Goal: Contribute content: Contribute content

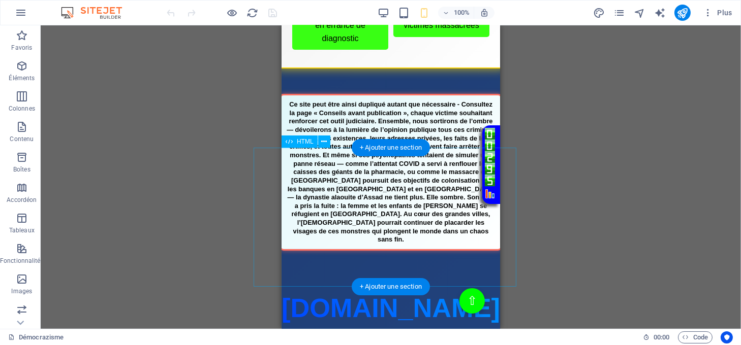
scroll to position [203, 0]
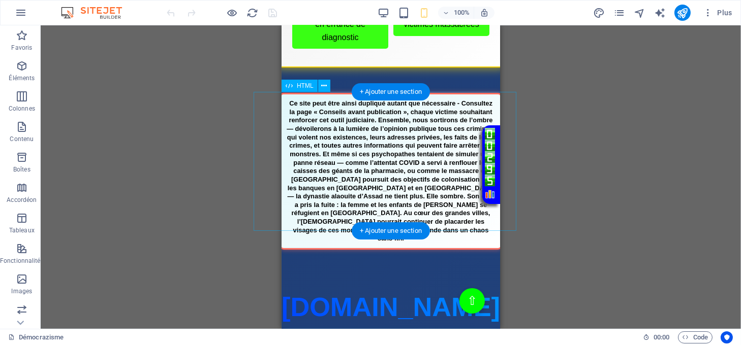
click at [379, 153] on div "Bannière Justice" at bounding box center [390, 171] width 235 height 157
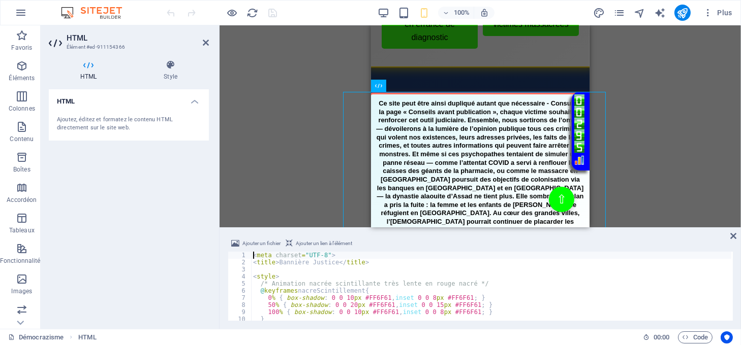
type textarea "50% { box-shadow: 0 0 20px #FF6F61, inset 0 0 15px #FF6F61; }"
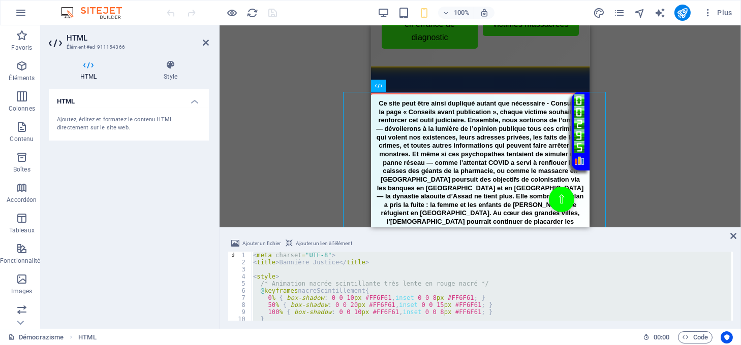
paste textarea "</div>"
type textarea "</div>"
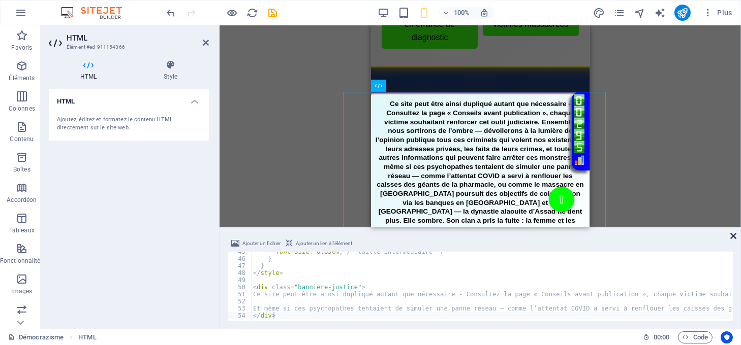
click at [732, 234] on icon at bounding box center [733, 236] width 6 height 8
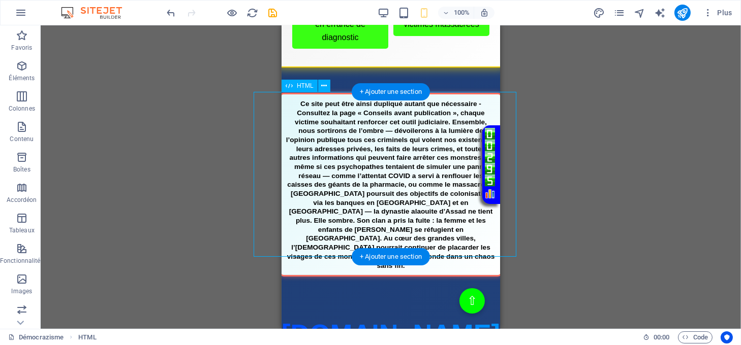
click at [360, 154] on div "Bannière Justice" at bounding box center [390, 185] width 235 height 184
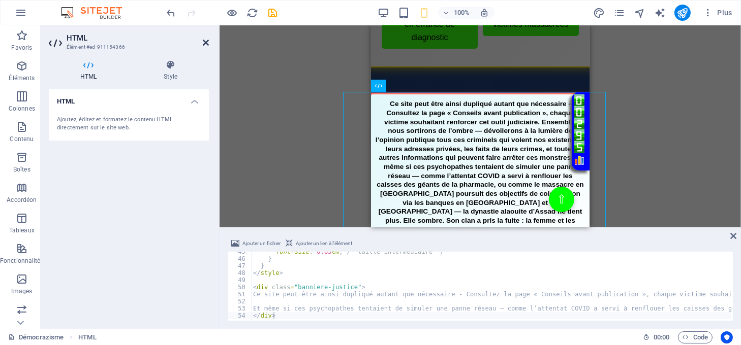
click at [204, 41] on icon at bounding box center [206, 43] width 6 height 8
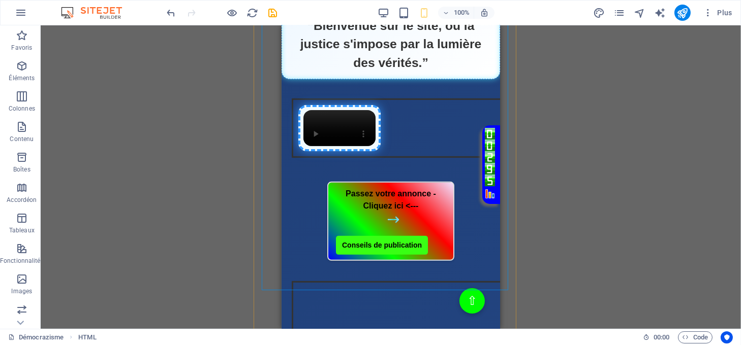
scroll to position [610, 0]
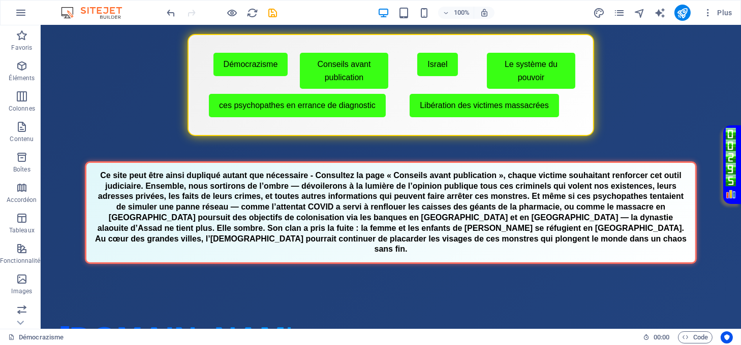
scroll to position [0, 0]
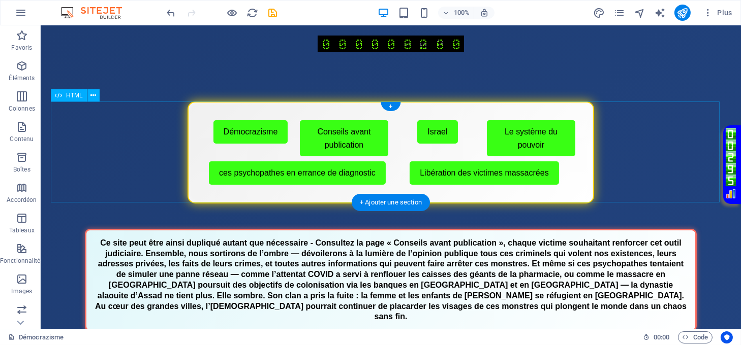
click at [446, 195] on div "Menu de boutons avec cadre scintillant Démocrazisme Conseils avant publication …" at bounding box center [391, 153] width 680 height 102
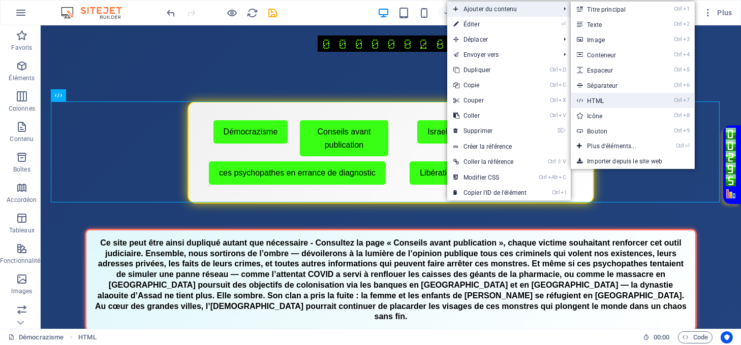
drag, startPoint x: 596, startPoint y: 95, endPoint x: 212, endPoint y: 182, distance: 393.8
click at [596, 95] on link "Ctrl 7 HTML" at bounding box center [613, 100] width 86 height 15
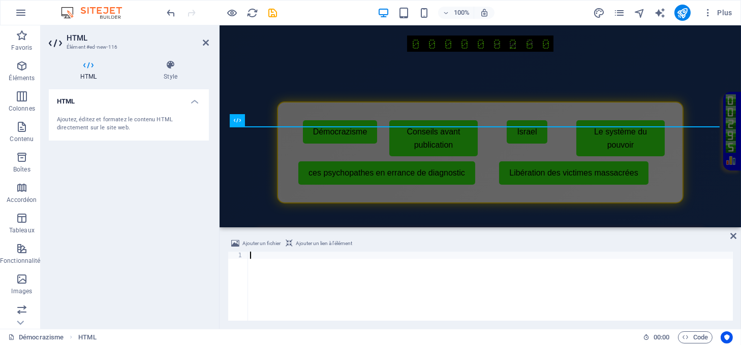
scroll to position [101, 0]
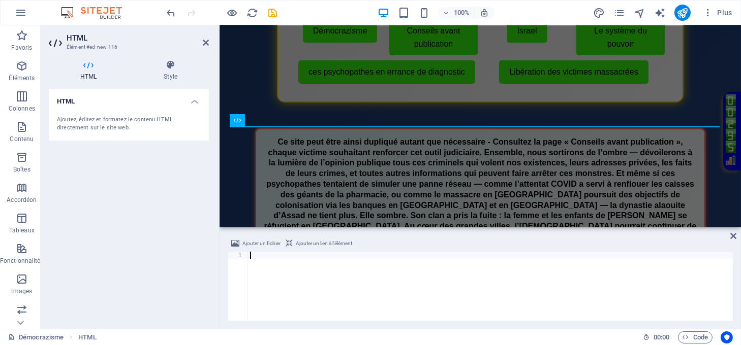
type textarea "</div>"
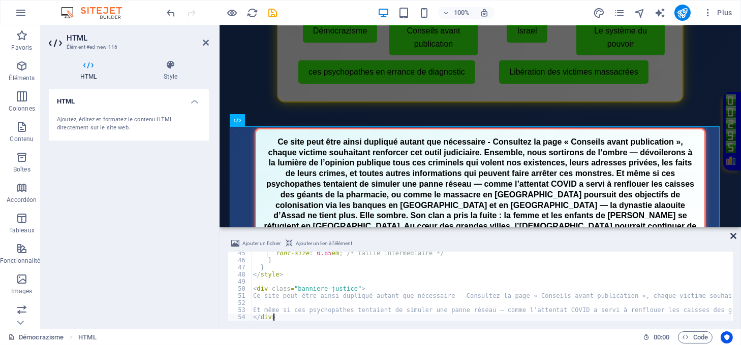
click at [734, 234] on icon at bounding box center [733, 236] width 6 height 8
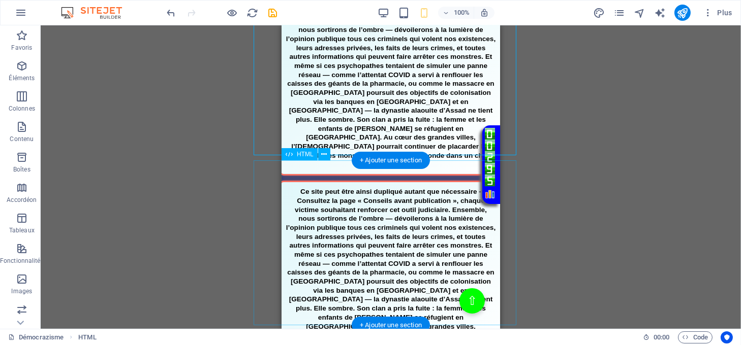
scroll to position [372, 0]
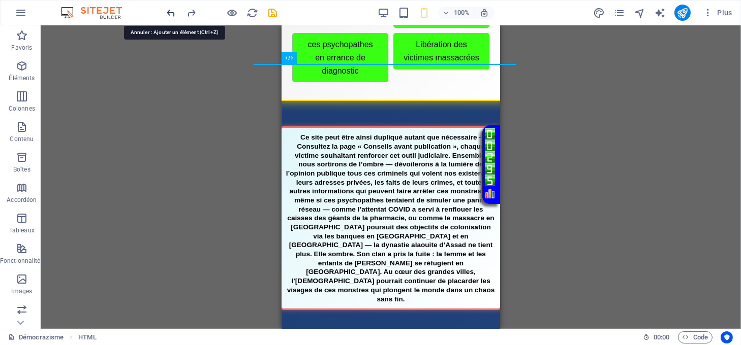
scroll to position [117, 0]
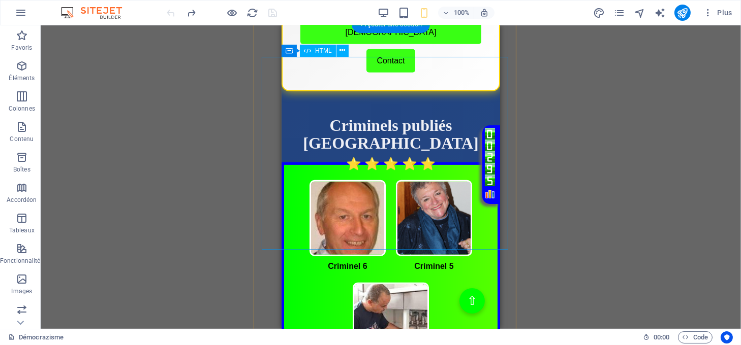
scroll to position [1133, 0]
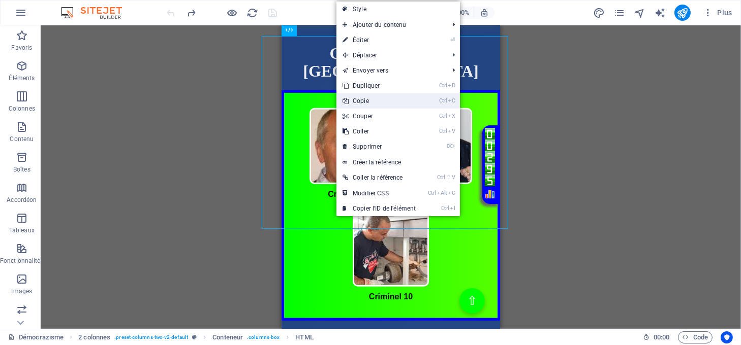
click at [360, 99] on link "Ctrl C Copie" at bounding box center [378, 100] width 85 height 15
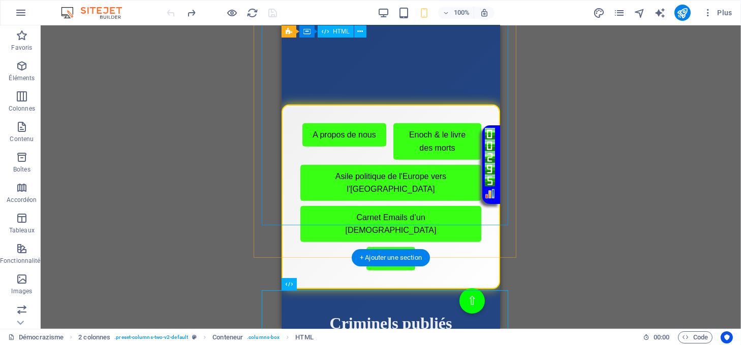
scroll to position [862, 0]
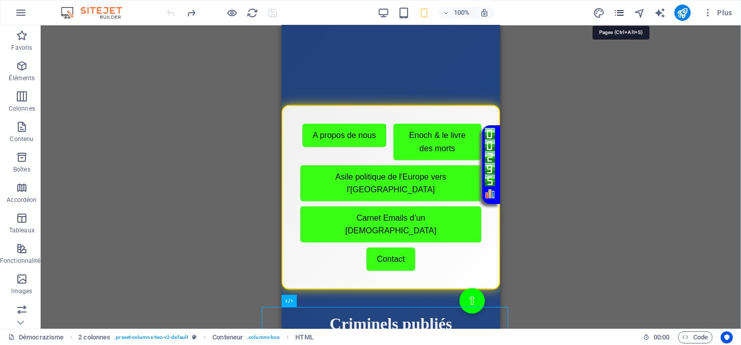
click at [616, 16] on icon "pages" at bounding box center [619, 13] width 12 height 12
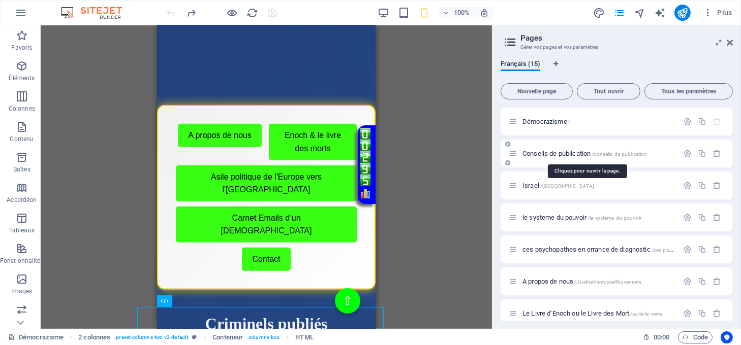
click at [564, 152] on span "Conseils de publication /conseils-de-publication" at bounding box center [584, 154] width 125 height 8
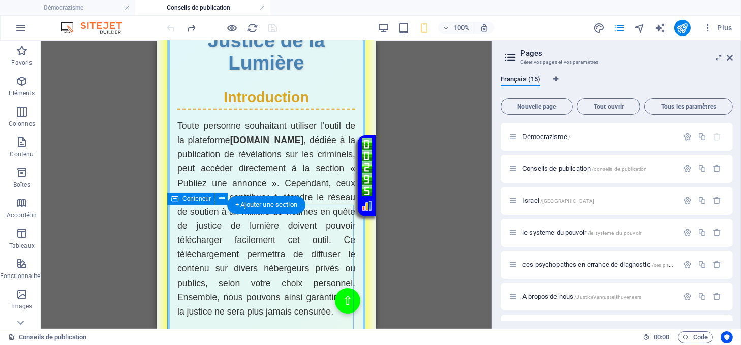
scroll to position [1083, 0]
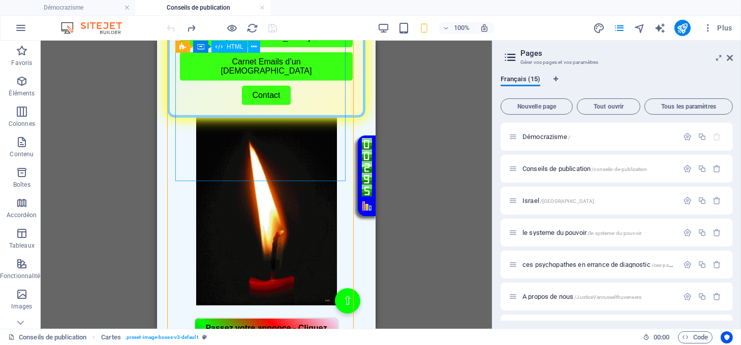
scroll to position [610, 0]
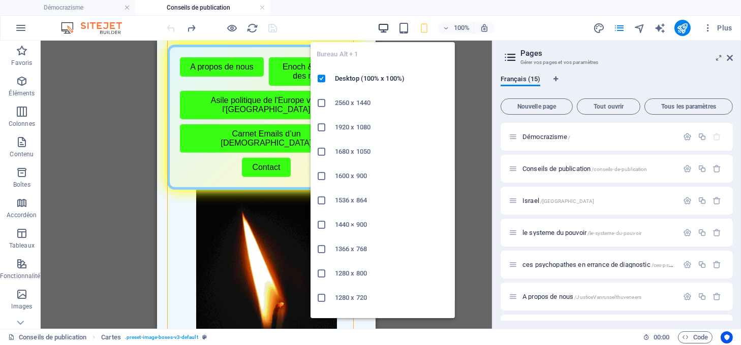
click at [386, 26] on icon "button" at bounding box center [383, 28] width 12 height 12
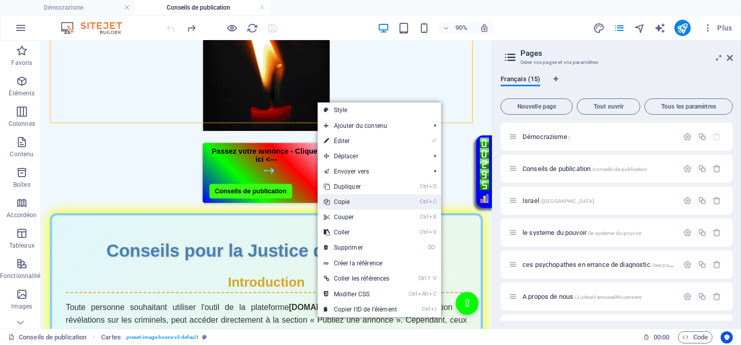
drag, startPoint x: 351, startPoint y: 202, endPoint x: 361, endPoint y: 172, distance: 31.6
click at [351, 202] on link "Ctrl C Copie" at bounding box center [359, 202] width 85 height 15
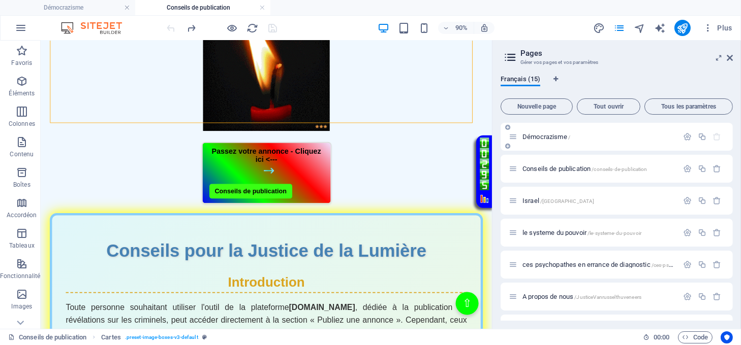
click at [535, 138] on span "Démocrazisme /" at bounding box center [546, 137] width 48 height 8
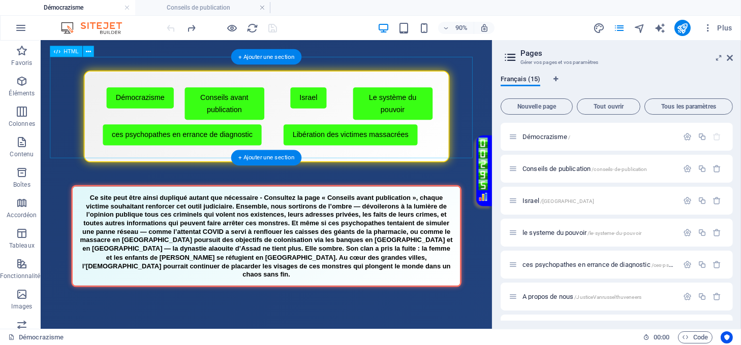
scroll to position [0, 0]
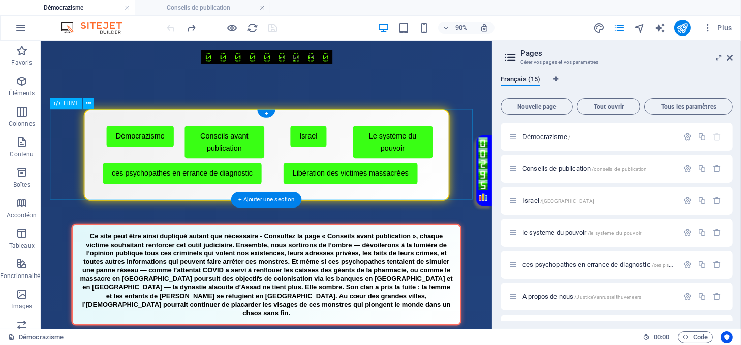
click at [346, 181] on div "Menu de boutons avec cadre scintillant Démocrazisme Conseils avant publication …" at bounding box center [291, 168] width 481 height 102
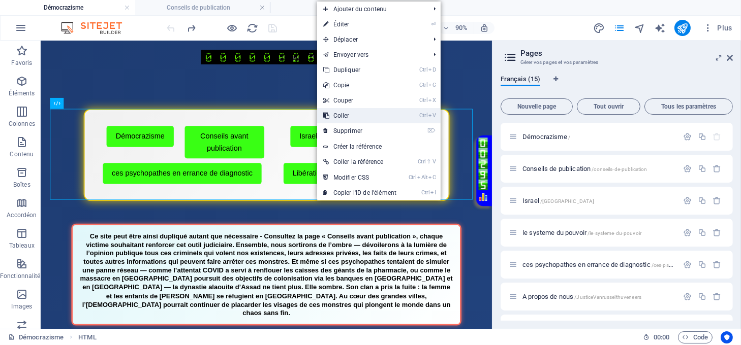
drag, startPoint x: 337, startPoint y: 115, endPoint x: 327, endPoint y: 93, distance: 24.8
click at [337, 115] on link "Ctrl V Coller" at bounding box center [359, 115] width 85 height 15
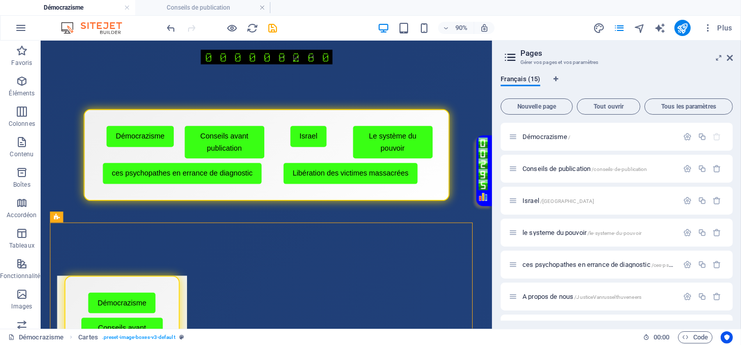
drag, startPoint x: 351, startPoint y: 225, endPoint x: 295, endPoint y: 222, distance: 56.5
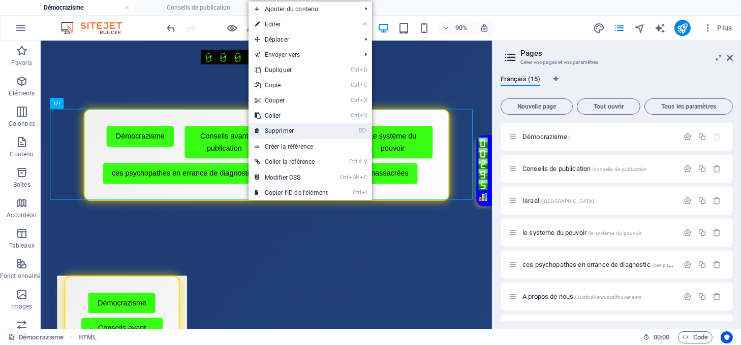
drag, startPoint x: 282, startPoint y: 130, endPoint x: 268, endPoint y: 106, distance: 27.6
click at [282, 130] on link "⌦ Supprimer" at bounding box center [290, 130] width 85 height 15
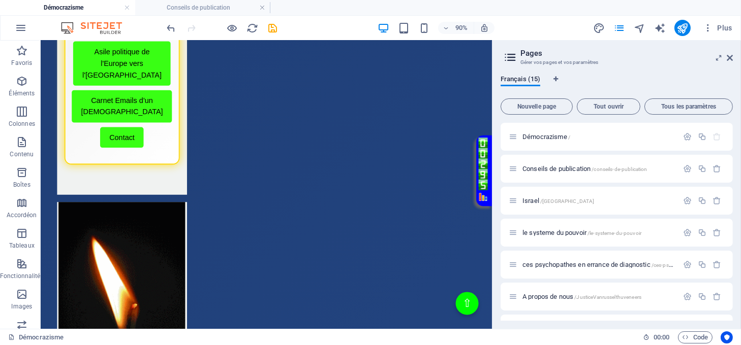
scroll to position [610, 0]
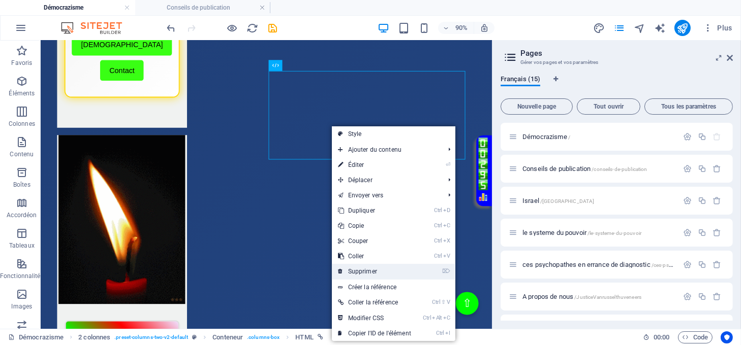
click at [367, 270] on link "⌦ Supprimer" at bounding box center [374, 271] width 85 height 15
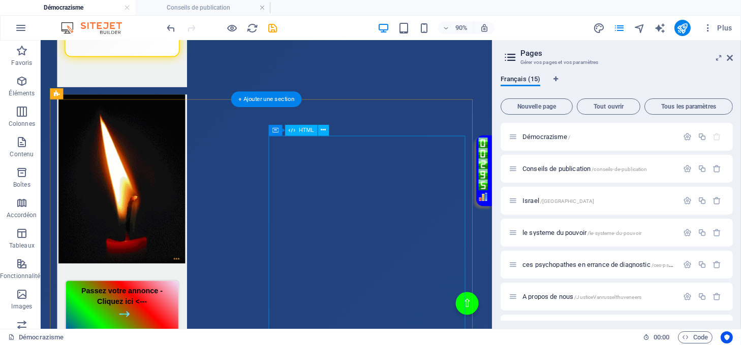
scroll to position [948, 0]
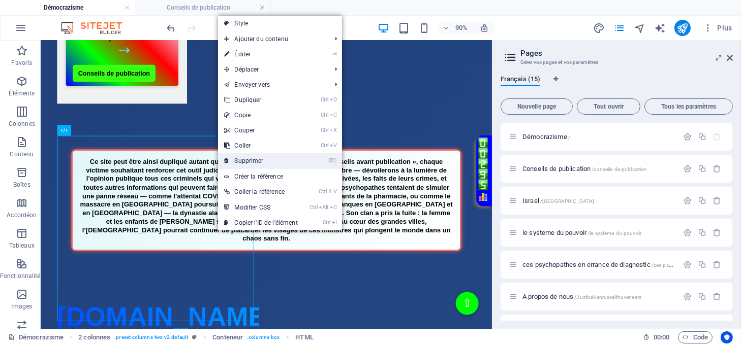
click at [242, 162] on link "⌦ Supprimer" at bounding box center [260, 160] width 85 height 15
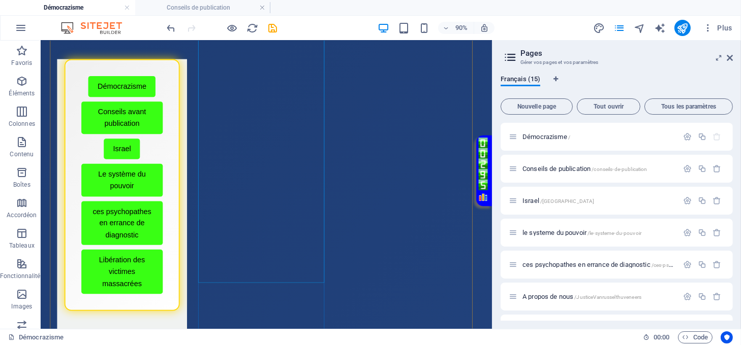
scroll to position [135, 0]
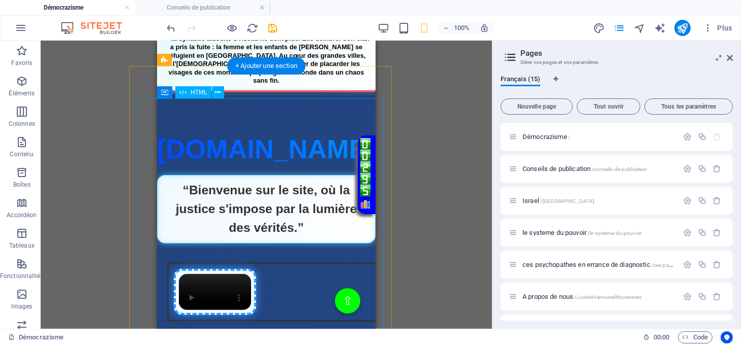
scroll to position [1016, 0]
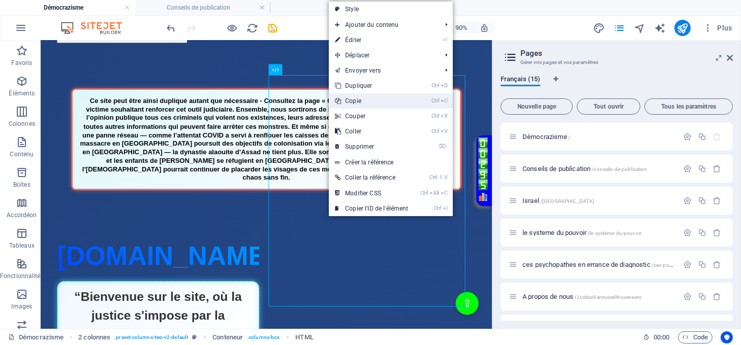
click at [352, 103] on link "Ctrl C Copie" at bounding box center [371, 100] width 85 height 15
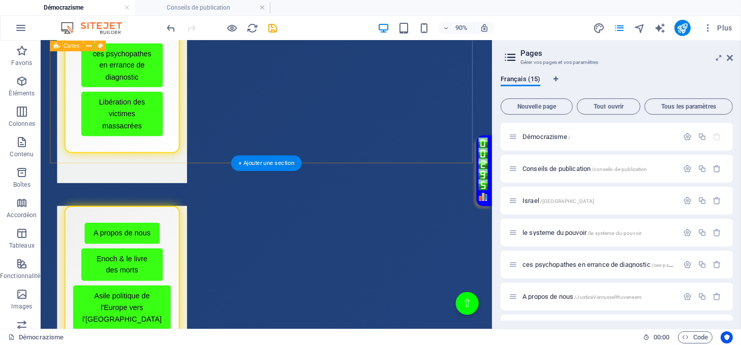
scroll to position [338, 0]
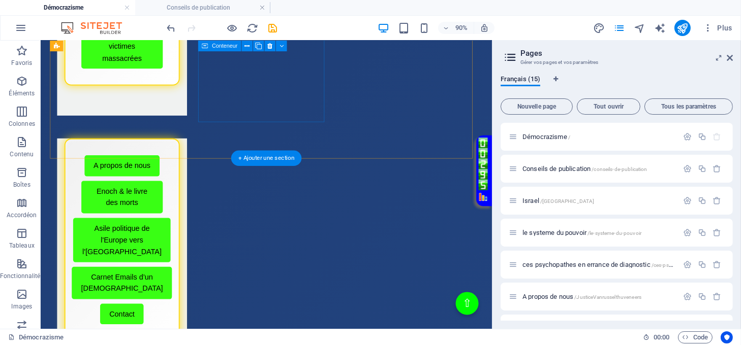
click at [203, 150] on div "Menu de boutons avec cadre scintillant A propos de nous Enoch & le livre des mo…" at bounding box center [131, 279] width 144 height 259
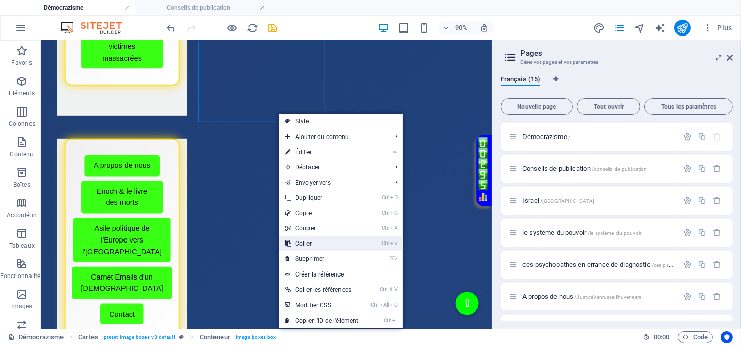
click at [307, 242] on link "Ctrl V Coller" at bounding box center [321, 243] width 85 height 15
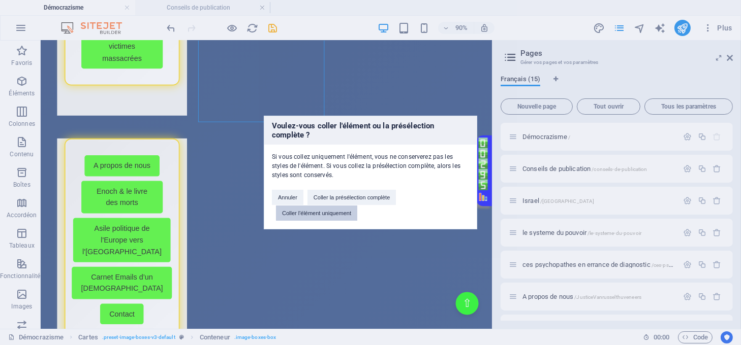
click at [335, 212] on button "Coller l'élément uniquement" at bounding box center [316, 213] width 81 height 15
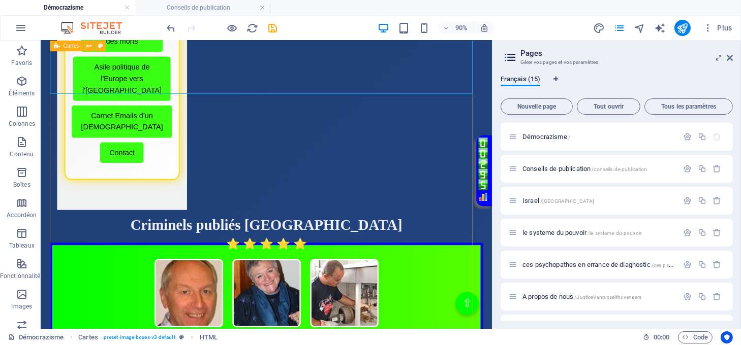
scroll to position [541, 0]
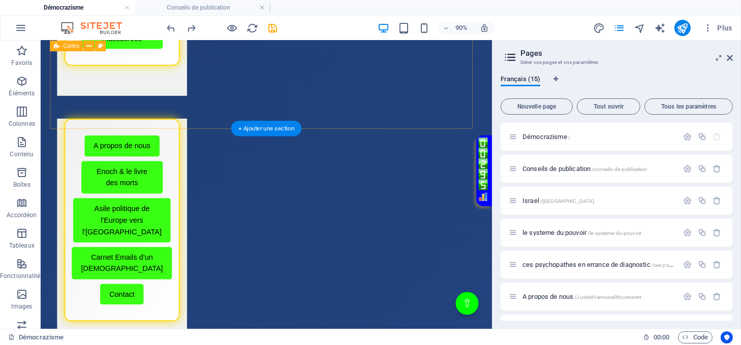
scroll to position [439, 0]
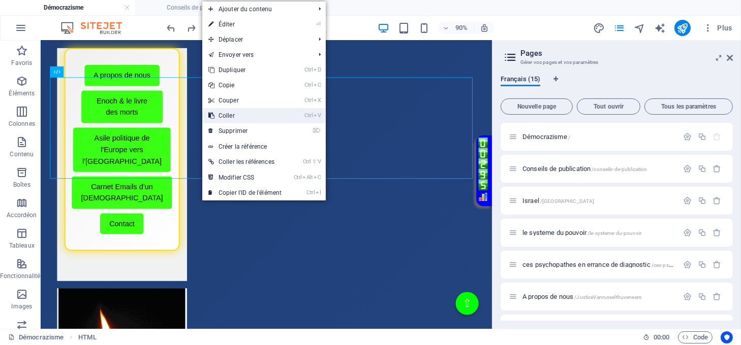
click at [230, 115] on link "Ctrl V Coller" at bounding box center [244, 115] width 85 height 15
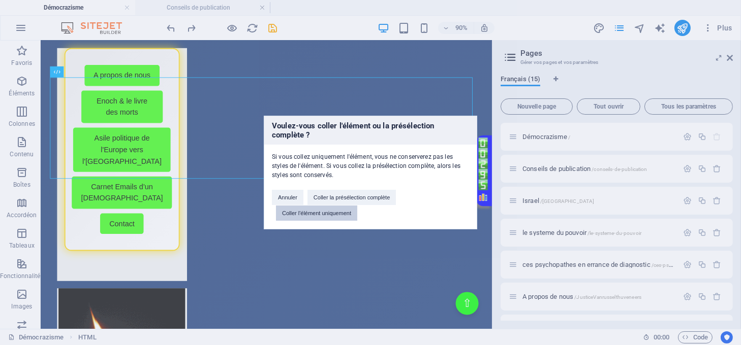
click at [311, 210] on button "Coller l'élément uniquement" at bounding box center [316, 213] width 81 height 15
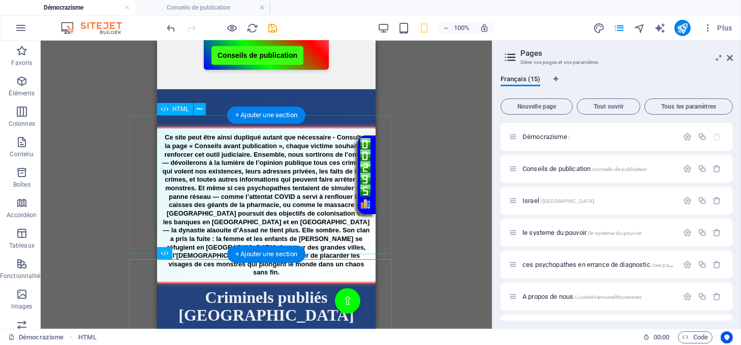
scroll to position [754, 0]
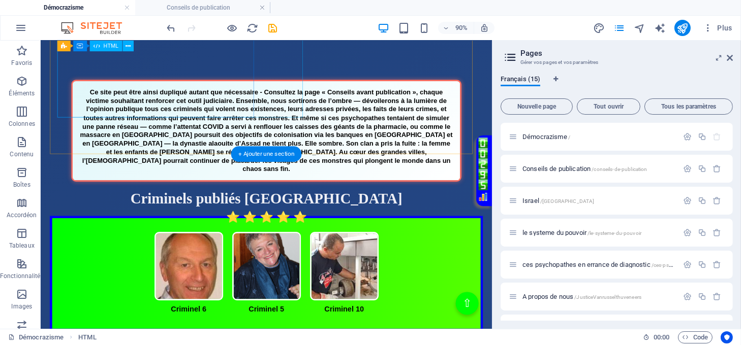
scroll to position [1229, 0]
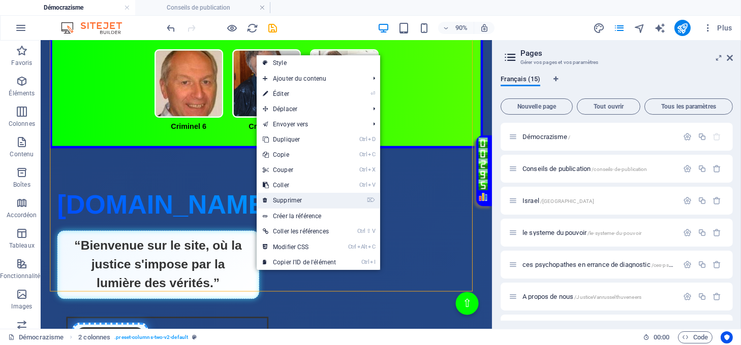
click at [276, 198] on link "⌦ Supprimer" at bounding box center [299, 200] width 85 height 15
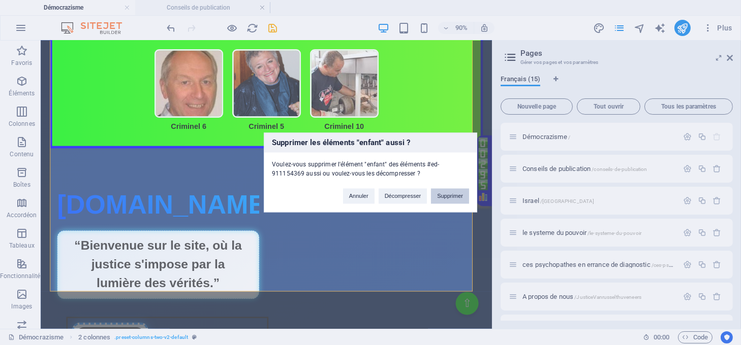
click at [444, 196] on button "Supprimer" at bounding box center [450, 196] width 38 height 15
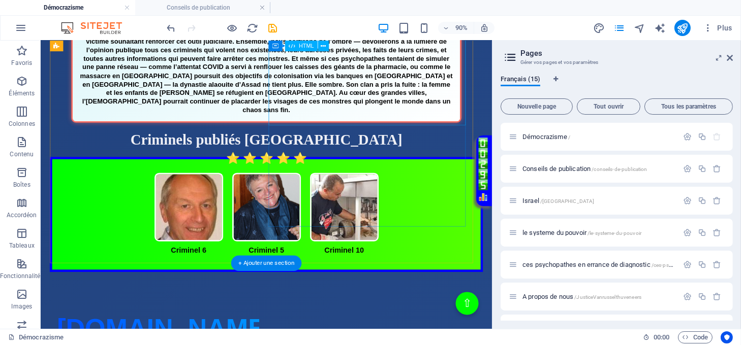
scroll to position [890, 0]
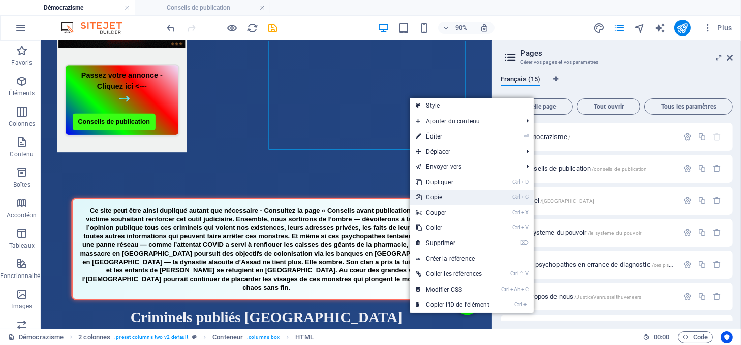
click at [431, 197] on link "Ctrl C Copie" at bounding box center [452, 197] width 85 height 15
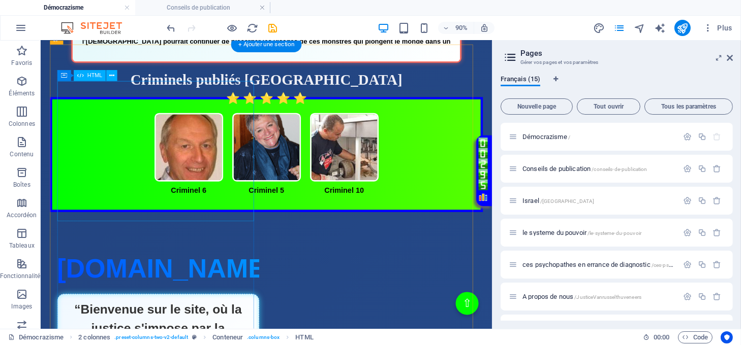
scroll to position [1161, 0]
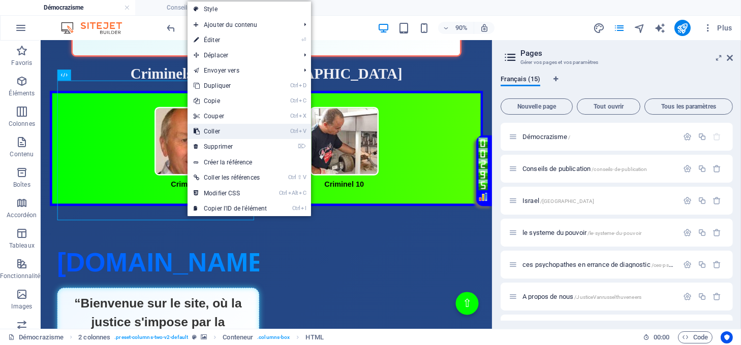
click at [217, 132] on link "Ctrl V Coller" at bounding box center [229, 131] width 85 height 15
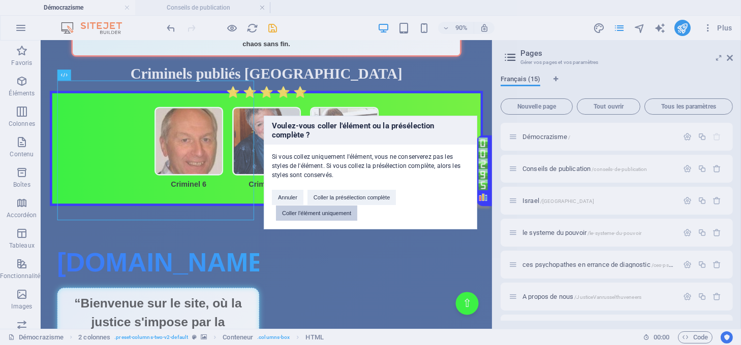
click at [331, 212] on button "Coller l'élément uniquement" at bounding box center [316, 213] width 81 height 15
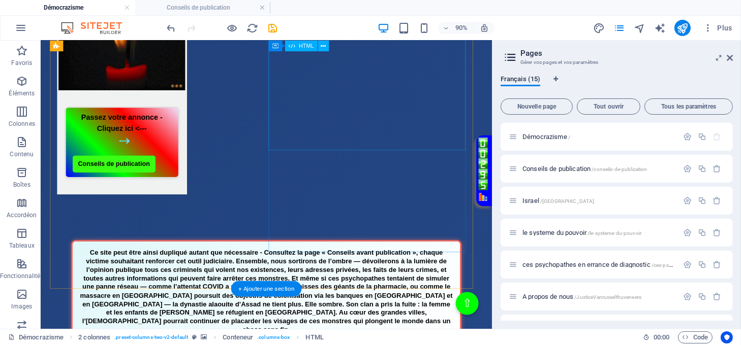
scroll to position [822, 0]
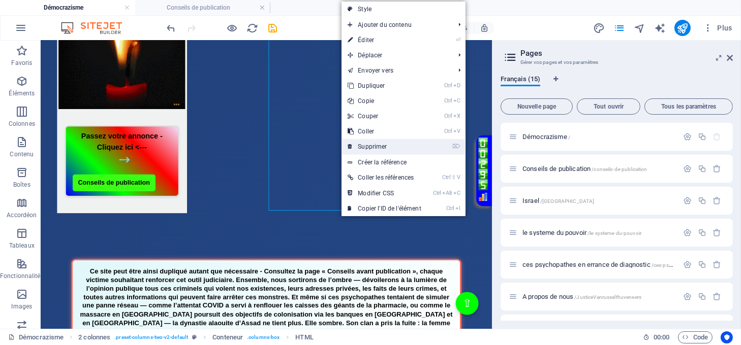
click at [373, 144] on link "⌦ Supprimer" at bounding box center [383, 146] width 85 height 15
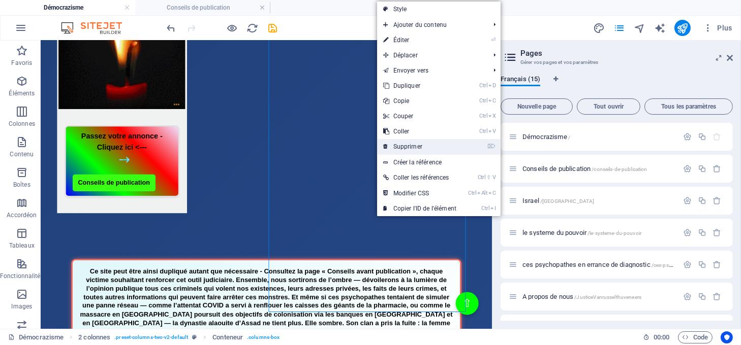
drag, startPoint x: 394, startPoint y: 142, endPoint x: 393, endPoint y: 113, distance: 29.5
click at [394, 142] on link "⌦ Supprimer" at bounding box center [419, 146] width 85 height 15
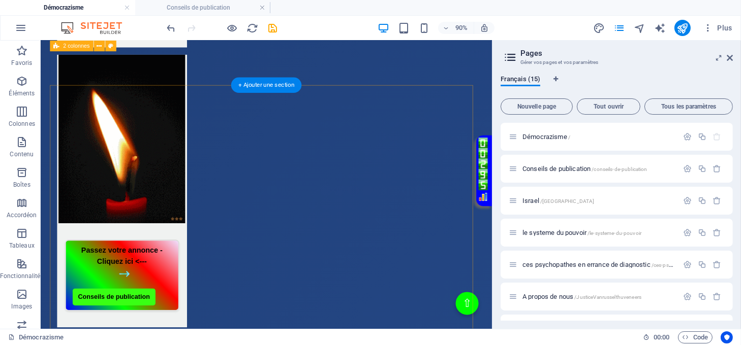
scroll to position [687, 0]
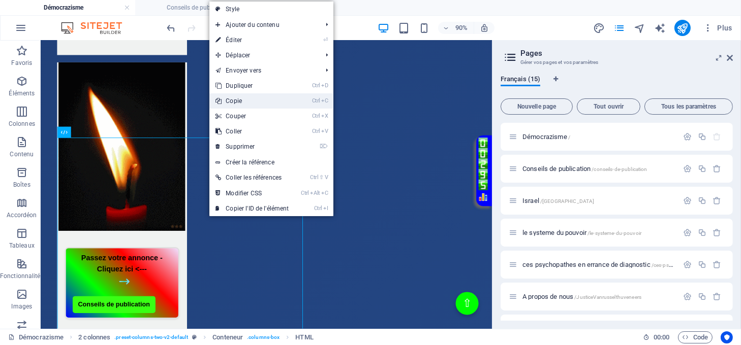
click at [247, 105] on link "Ctrl C Copie" at bounding box center [251, 100] width 85 height 15
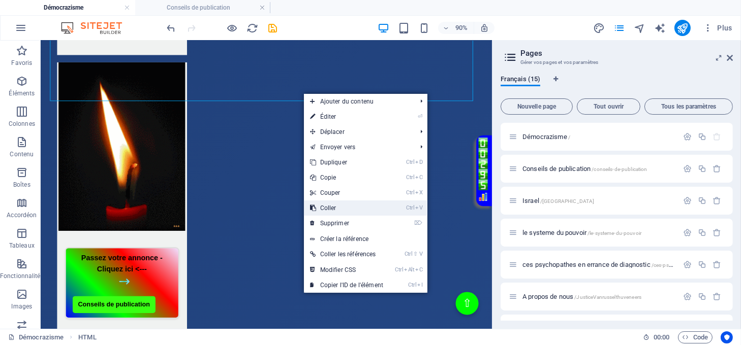
click at [334, 207] on link "Ctrl V Coller" at bounding box center [346, 208] width 85 height 15
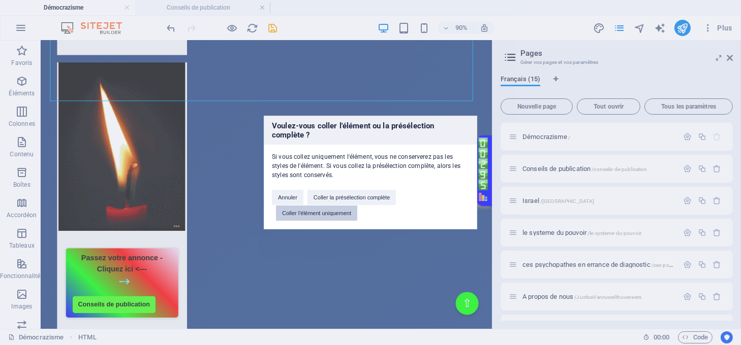
click at [334, 212] on button "Coller l'élément uniquement" at bounding box center [316, 213] width 81 height 15
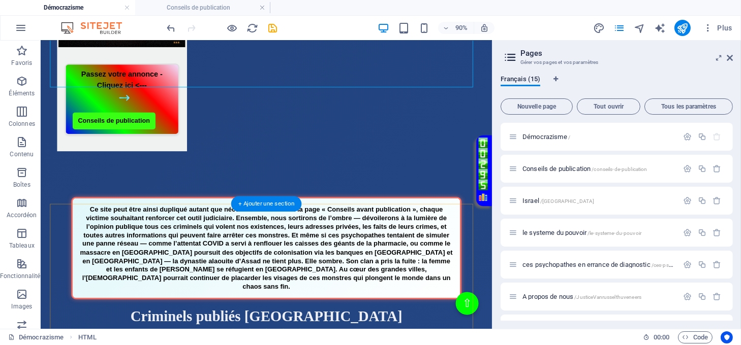
scroll to position [1025, 0]
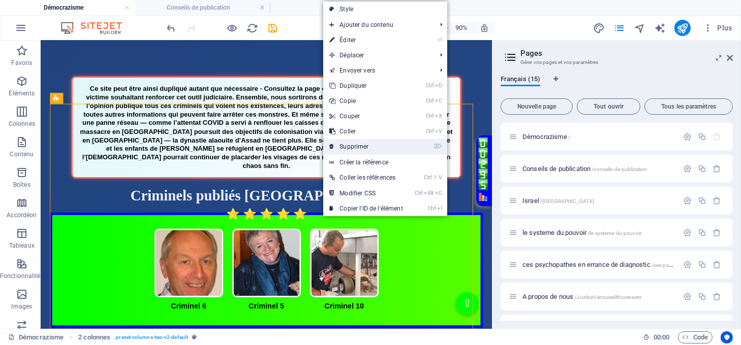
click at [359, 145] on link "⌦ Supprimer" at bounding box center [365, 146] width 85 height 15
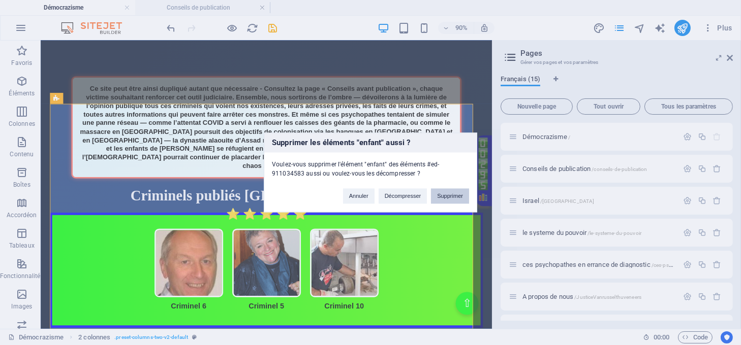
click at [441, 194] on button "Supprimer" at bounding box center [450, 196] width 38 height 15
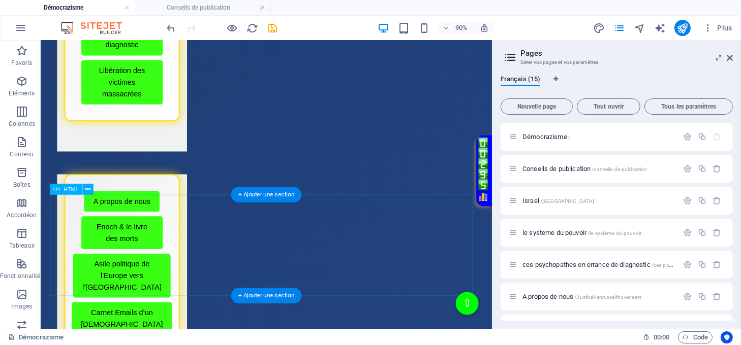
scroll to position [280, 0]
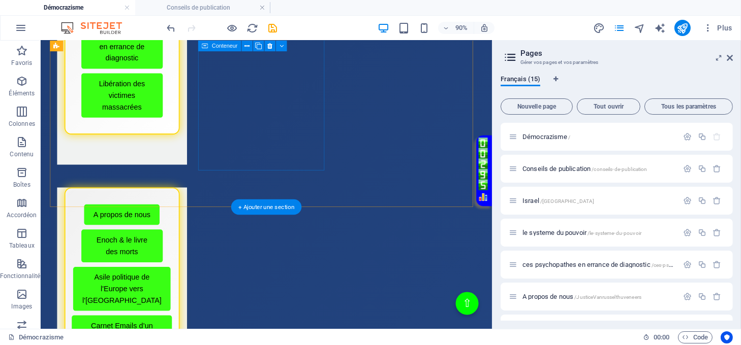
click at [203, 204] on div "Menu de boutons avec cadre scintillant A propos de nous Enoch & le livre des mo…" at bounding box center [131, 333] width 144 height 259
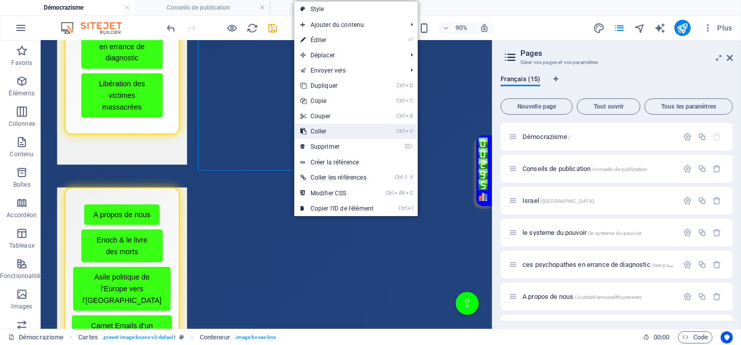
click at [327, 130] on link "Ctrl V Coller" at bounding box center [336, 131] width 85 height 15
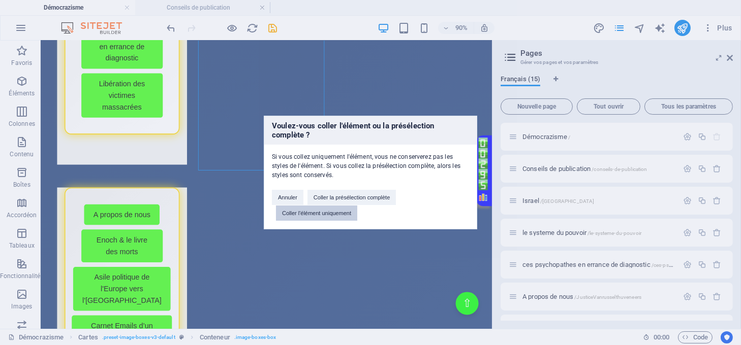
click at [334, 214] on button "Coller l'élément uniquement" at bounding box center [316, 213] width 81 height 15
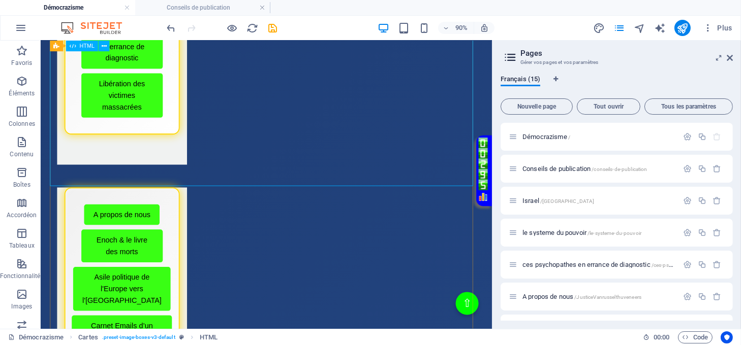
scroll to position [484, 0]
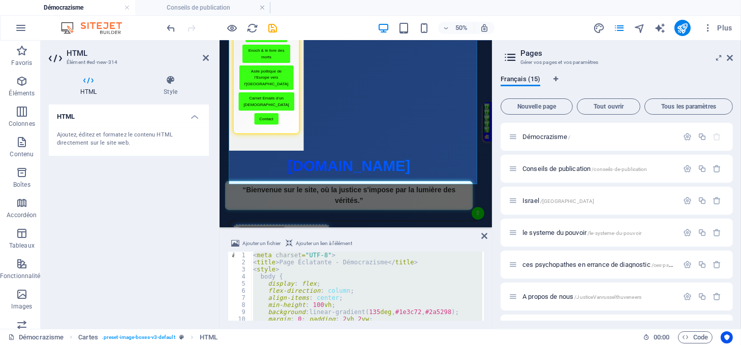
paste textarea "</html"
type textarea "</html>"
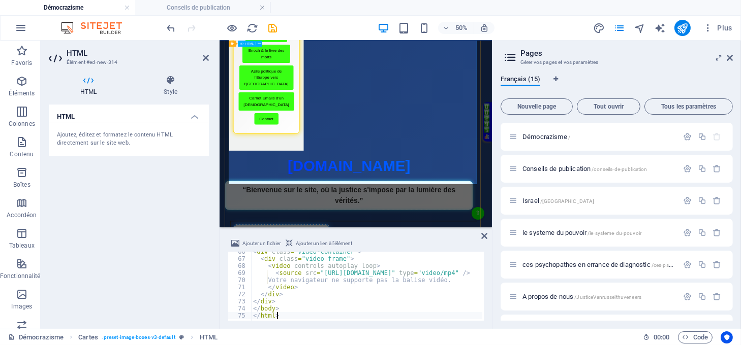
scroll to position [465, 0]
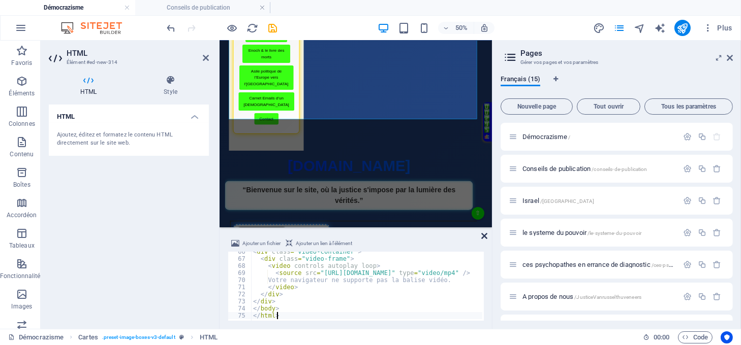
click at [484, 236] on icon at bounding box center [484, 236] width 6 height 8
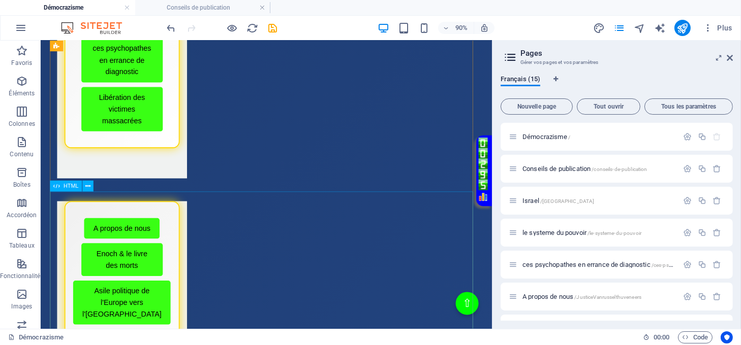
scroll to position [271, 0]
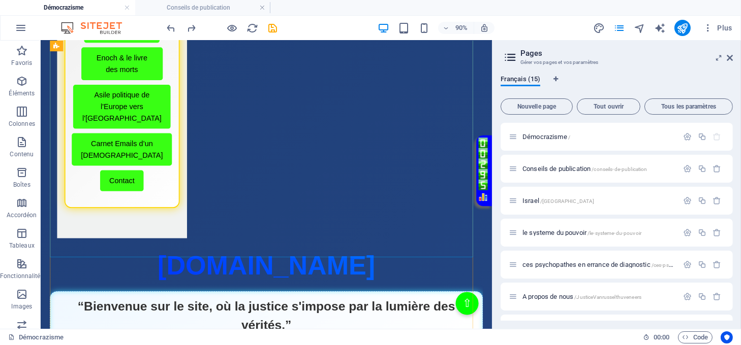
scroll to position [541, 0]
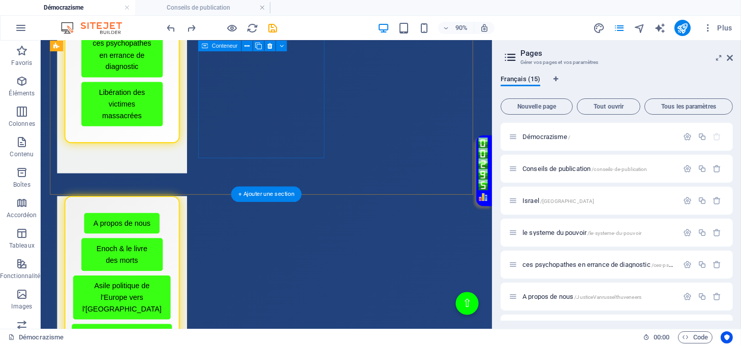
scroll to position [406, 0]
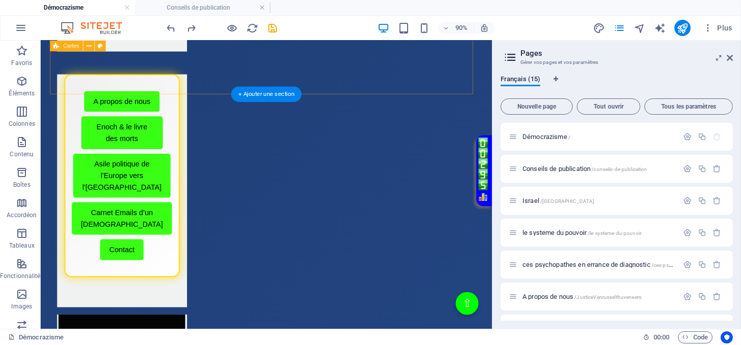
click at [236, 90] on div "Menu de boutons avec cadre scintillant Démocrazisme Conseils avant publication …" at bounding box center [292, 186] width 482 height 1008
click at [227, 96] on div "Menu de boutons avec cadre scintillant Démocrazisme Conseils avant publication …" at bounding box center [292, 186] width 482 height 1008
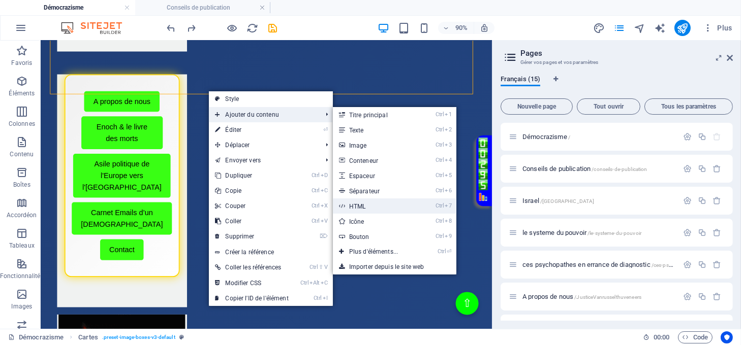
drag, startPoint x: 362, startPoint y: 208, endPoint x: 274, endPoint y: 338, distance: 156.9
click at [362, 208] on link "Ctrl 7 HTML" at bounding box center [376, 206] width 86 height 15
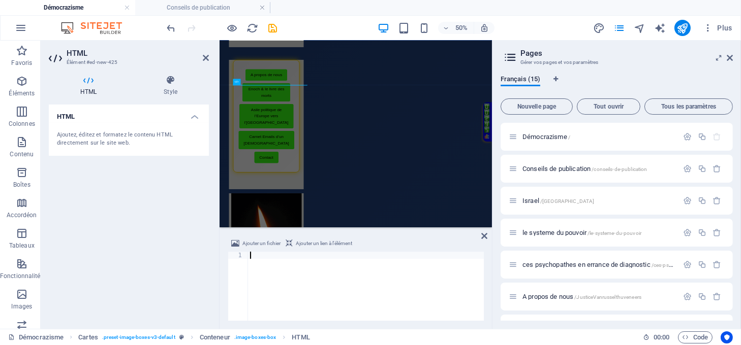
scroll to position [0, 0]
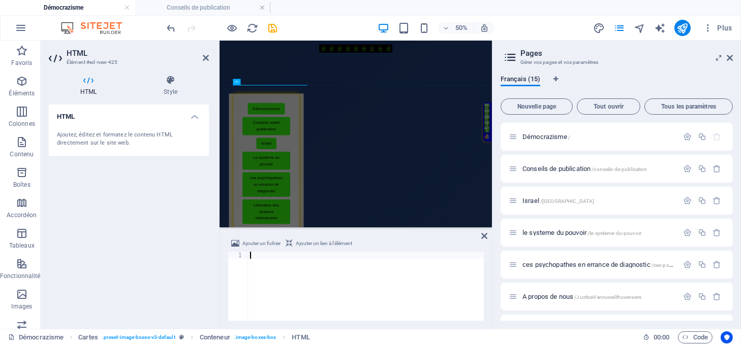
type textarea "</html>"
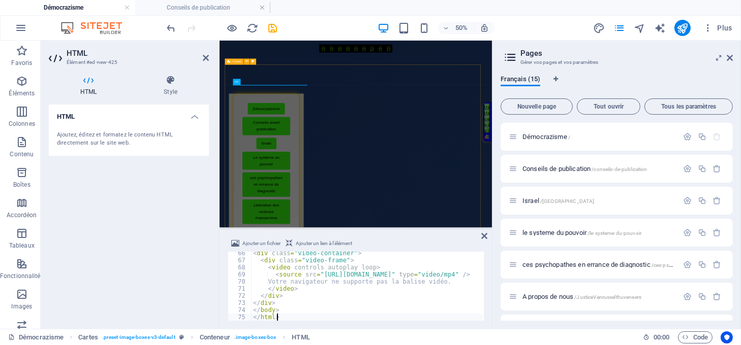
scroll to position [464, 0]
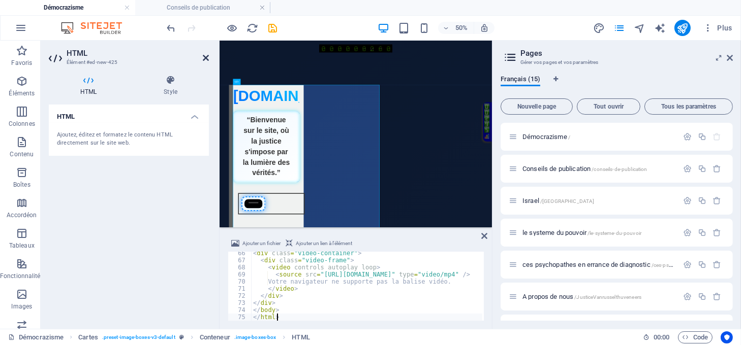
click at [203, 59] on icon at bounding box center [206, 58] width 6 height 8
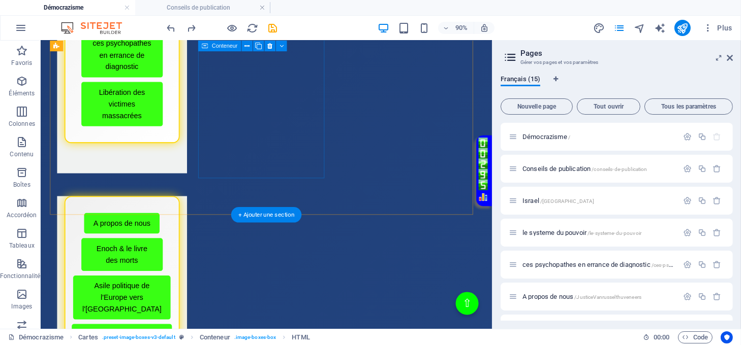
scroll to position [406, 0]
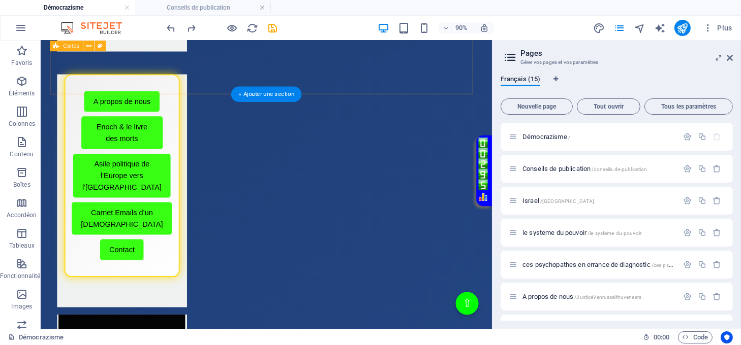
click at [408, 99] on div "Menu de boutons avec cadre scintillant Démocrazisme Conseils avant publication …" at bounding box center [292, 186] width 482 height 1008
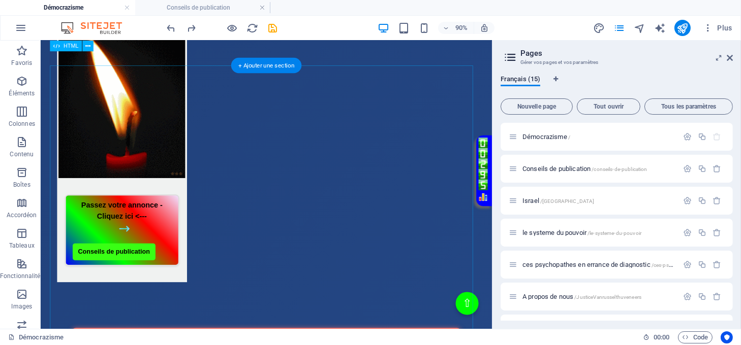
scroll to position [677, 0]
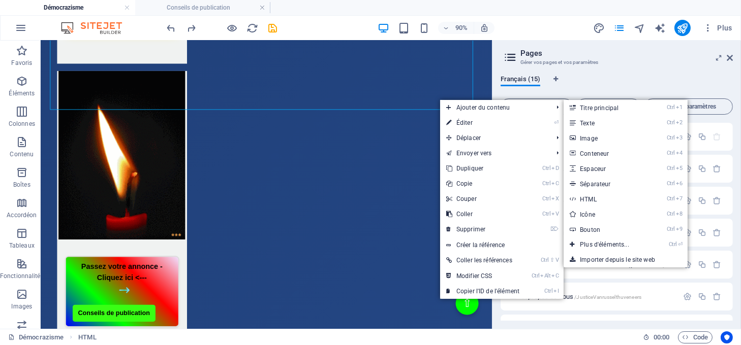
click at [590, 203] on link "Ctrl 7 HTML" at bounding box center [606, 198] width 86 height 15
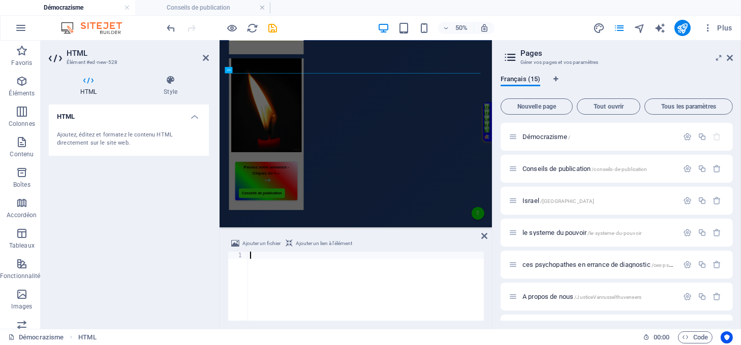
type textarea "</html>"
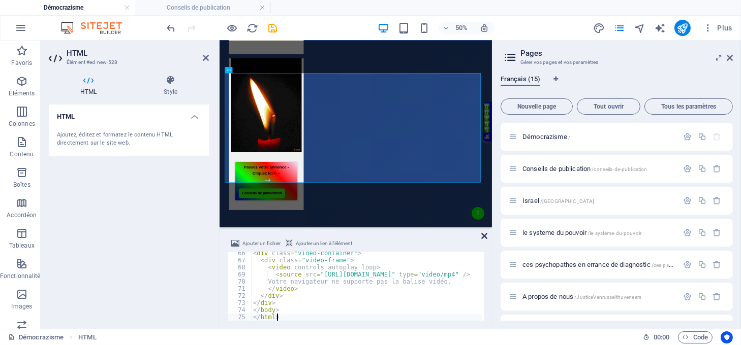
click at [485, 234] on icon at bounding box center [484, 236] width 6 height 8
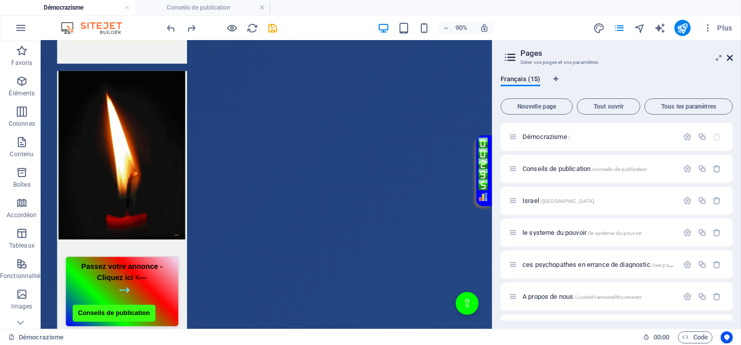
click at [730, 55] on icon at bounding box center [729, 58] width 6 height 8
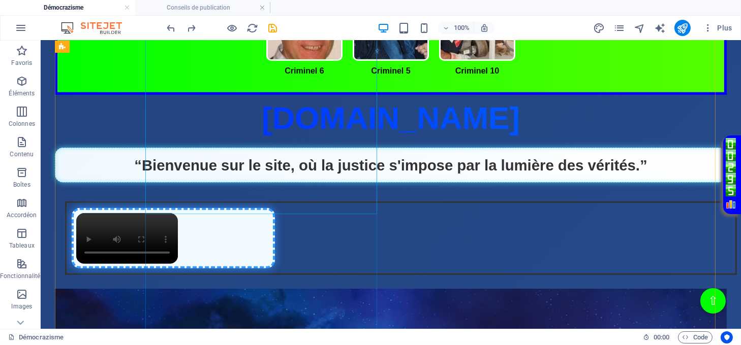
scroll to position [1354, 0]
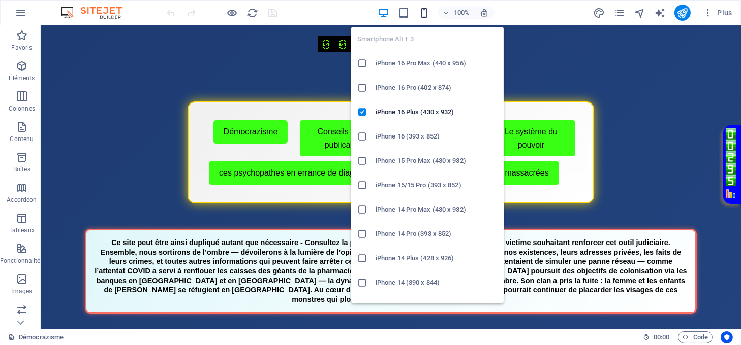
click at [0, 0] on icon "button" at bounding box center [0, 0] width 0 height 0
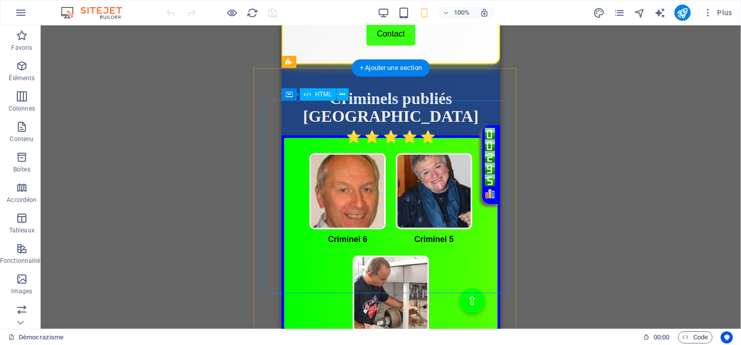
scroll to position [1151, 0]
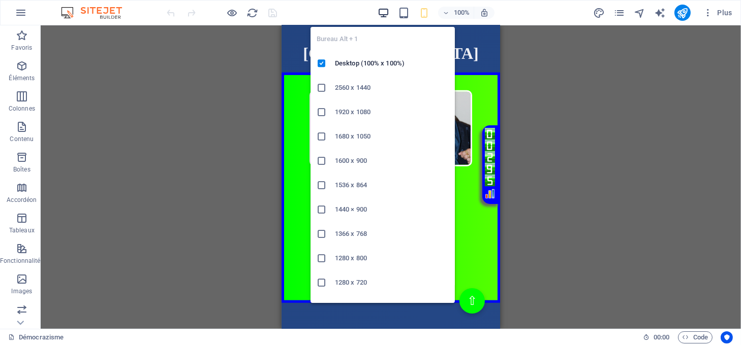
click at [387, 11] on icon "button" at bounding box center [383, 13] width 12 height 12
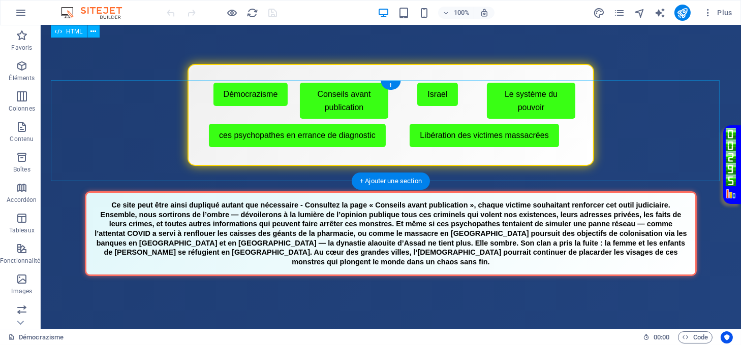
scroll to position [0, 0]
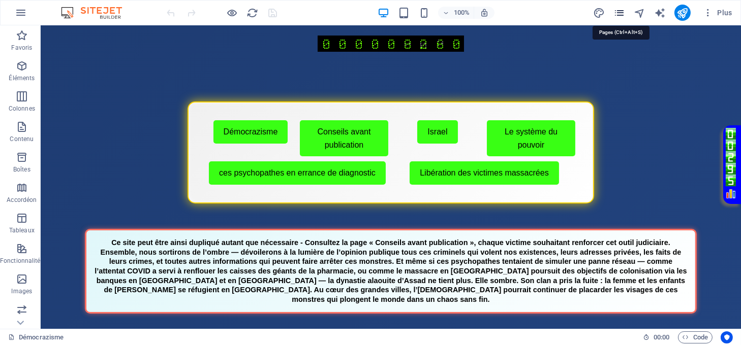
click at [623, 13] on icon "pages" at bounding box center [619, 13] width 12 height 12
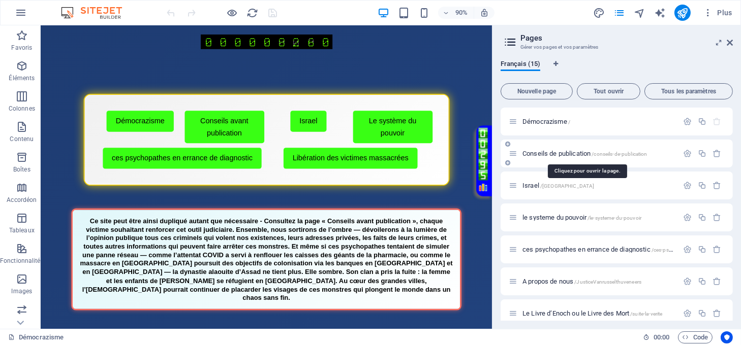
click at [542, 152] on span "Conseils de publication /conseils-de-publication" at bounding box center [584, 154] width 125 height 8
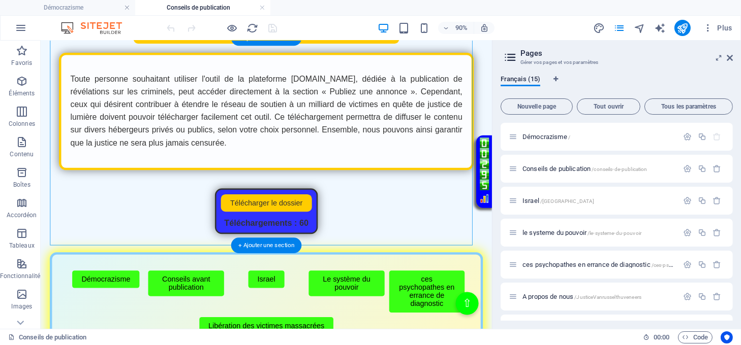
scroll to position [203, 0]
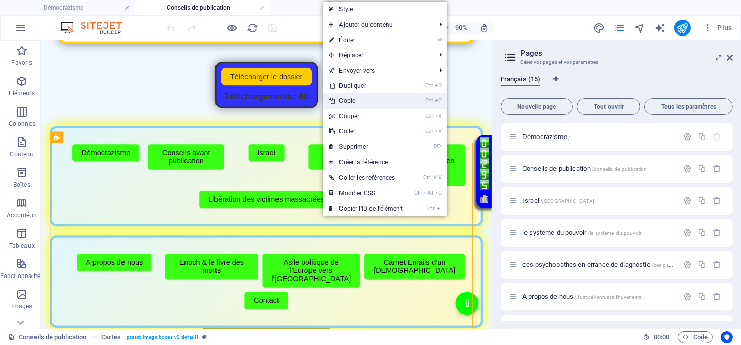
click at [346, 100] on link "Ctrl C Copie" at bounding box center [365, 100] width 85 height 15
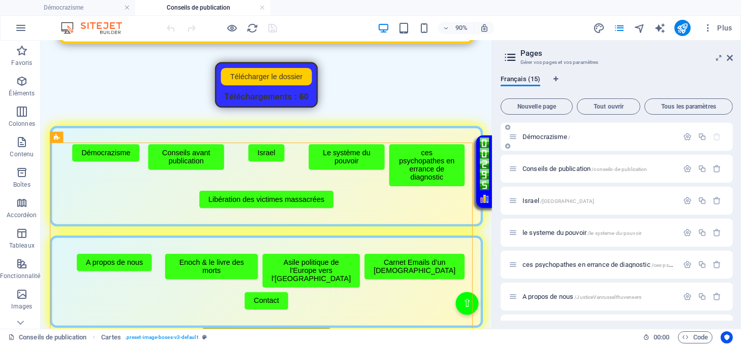
click at [546, 135] on span "Démocrazisme /" at bounding box center [546, 137] width 48 height 8
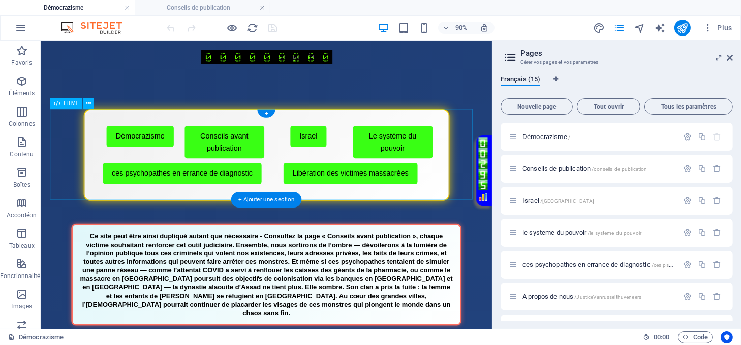
click at [380, 207] on div "Menu de boutons avec cadre scintillant Démocrazisme Conseils avant publication …" at bounding box center [291, 168] width 481 height 102
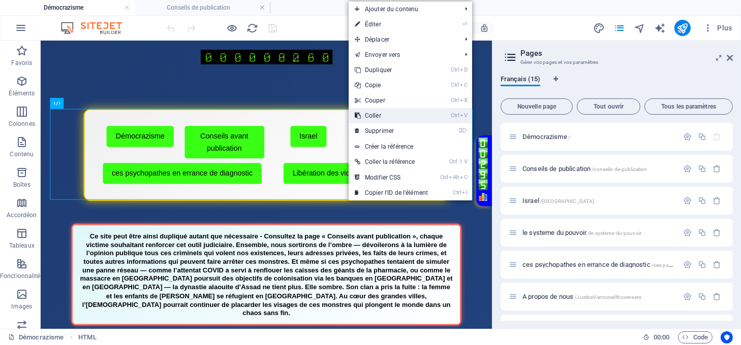
drag, startPoint x: 375, startPoint y: 116, endPoint x: 368, endPoint y: 119, distance: 7.1
click at [375, 116] on link "Ctrl V Coller" at bounding box center [390, 115] width 85 height 15
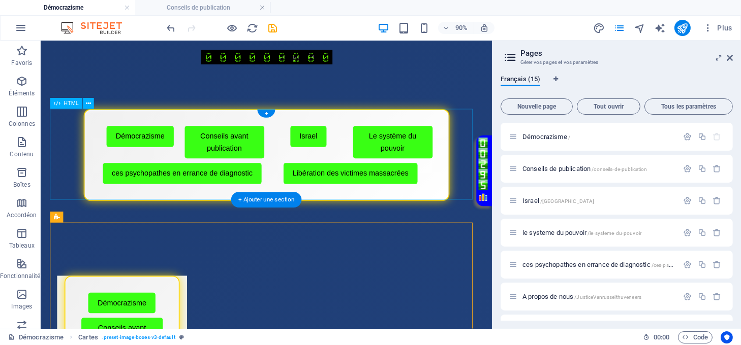
click at [436, 155] on div "Menu de boutons avec cadre scintillant Démocrazisme Conseils avant publication …" at bounding box center [291, 168] width 481 height 102
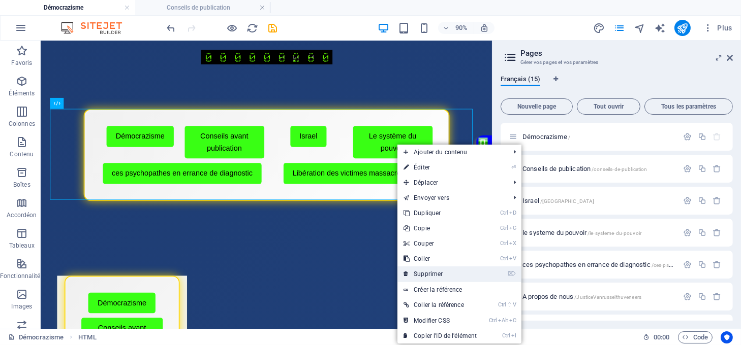
click at [435, 269] on link "⌦ Supprimer" at bounding box center [439, 274] width 85 height 15
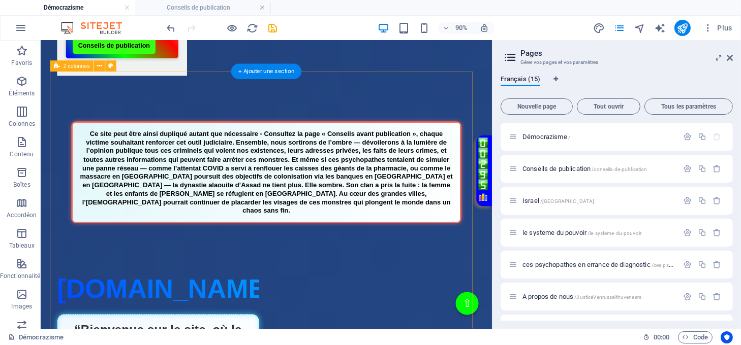
scroll to position [1083, 0]
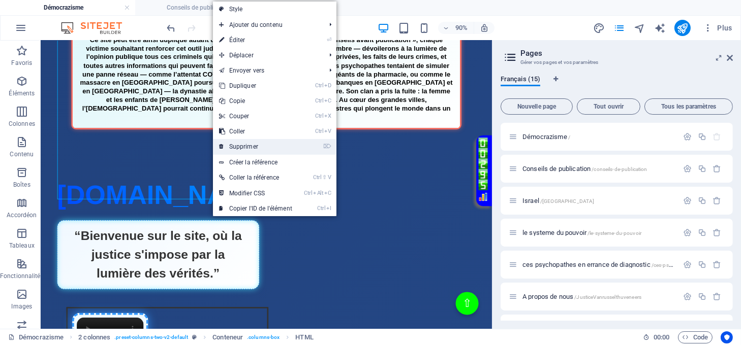
click at [249, 147] on link "⌦ Supprimer" at bounding box center [255, 146] width 85 height 15
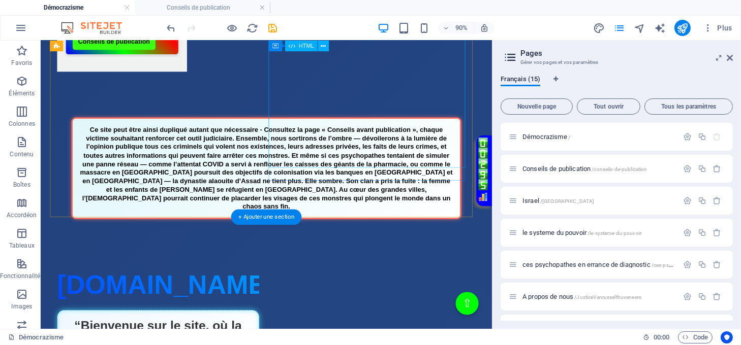
scroll to position [813, 0]
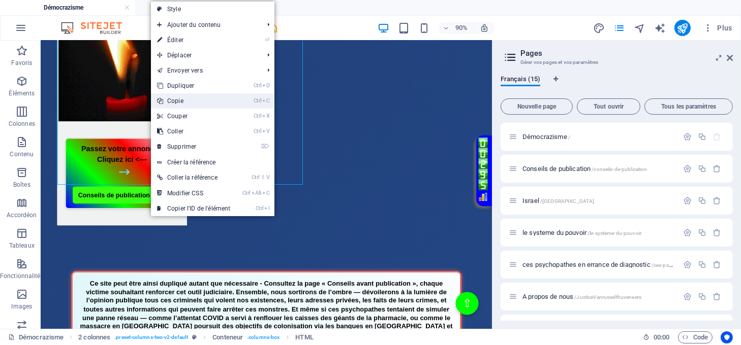
click at [193, 100] on link "Ctrl C Copie" at bounding box center [193, 100] width 85 height 15
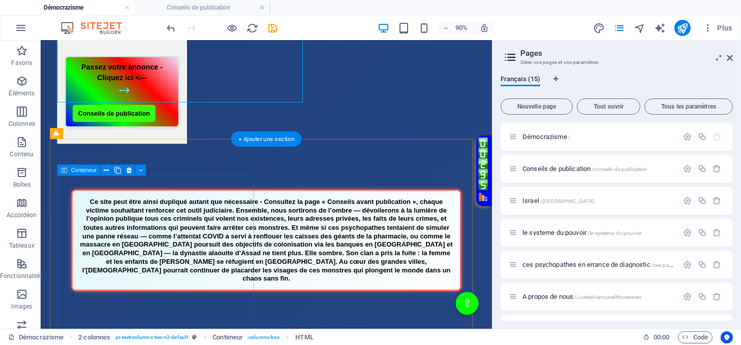
scroll to position [948, 0]
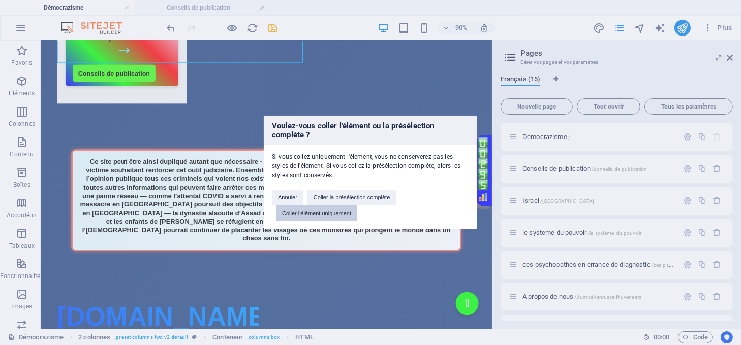
click at [289, 209] on button "Coller l'élément uniquement" at bounding box center [316, 213] width 81 height 15
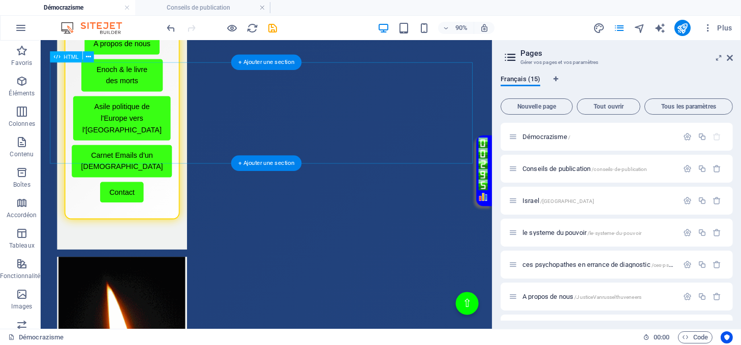
scroll to position [406, 0]
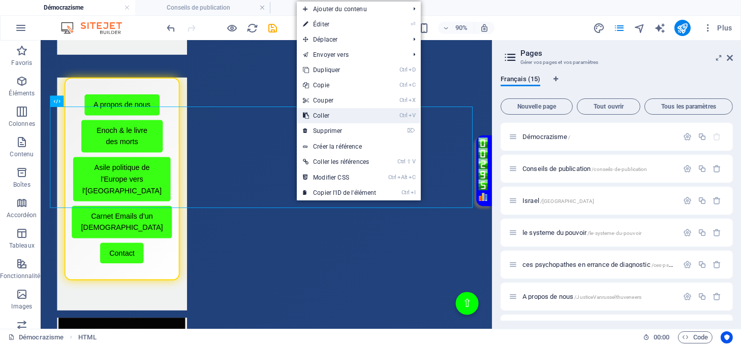
click at [321, 116] on link "Ctrl V Coller" at bounding box center [339, 115] width 85 height 15
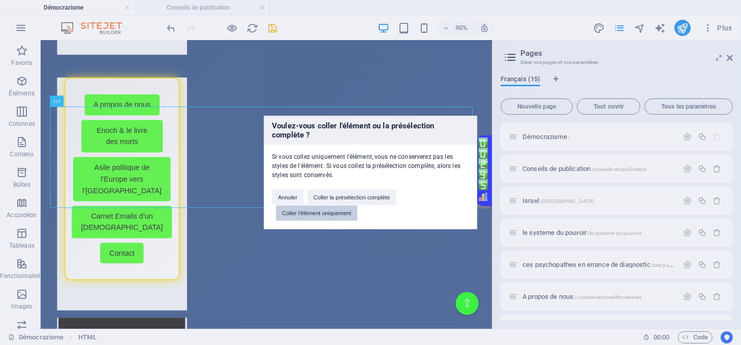
click at [306, 209] on button "Coller l'élément uniquement" at bounding box center [316, 213] width 81 height 15
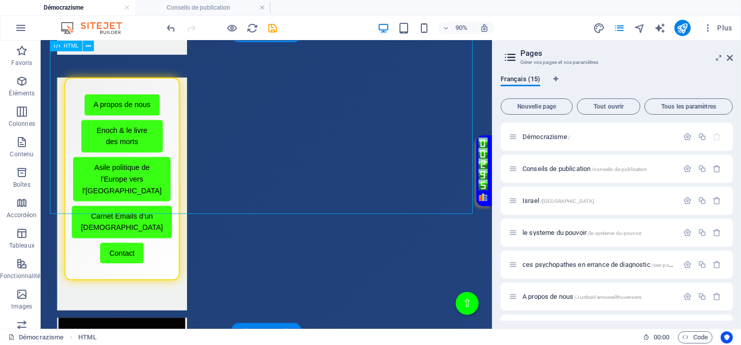
scroll to position [610, 0]
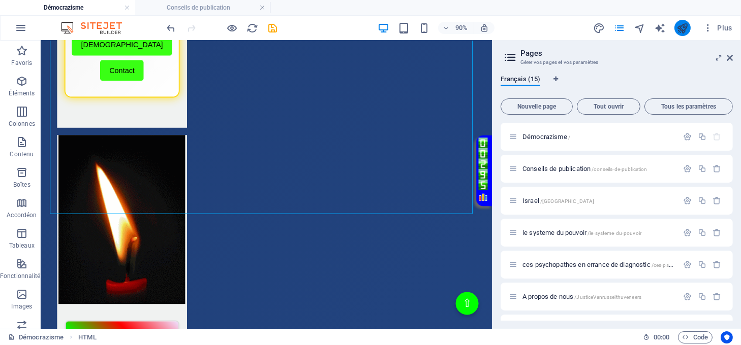
click at [676, 25] on button "publish" at bounding box center [682, 28] width 16 height 16
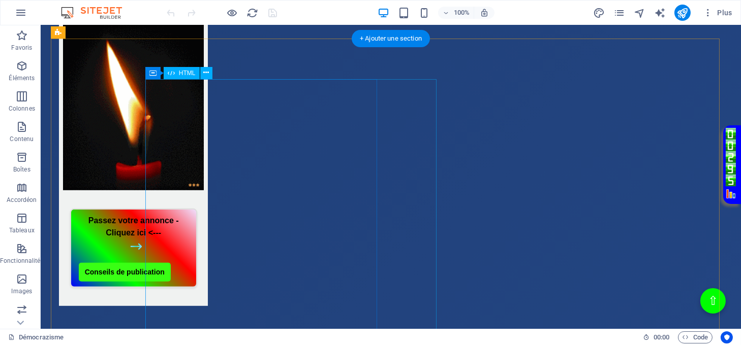
scroll to position [948, 0]
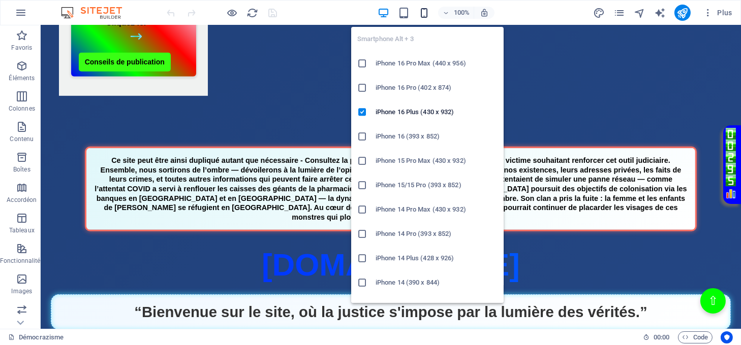
click at [424, 9] on icon "button" at bounding box center [424, 13] width 12 height 12
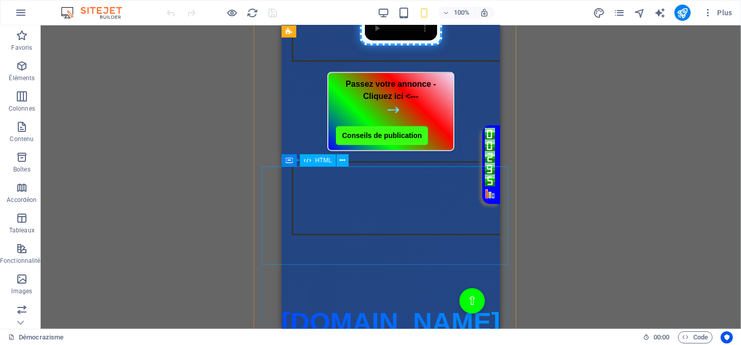
scroll to position [1557, 0]
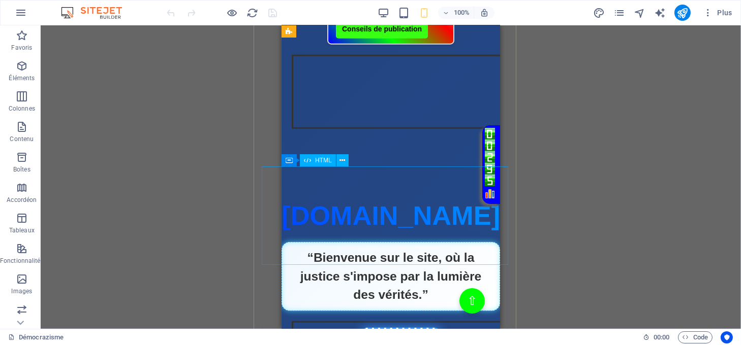
click at [386, 45] on div "Passez votre annonce - Cliquez ici <--- Conseils de publication" at bounding box center [390, 4] width 218 height 79
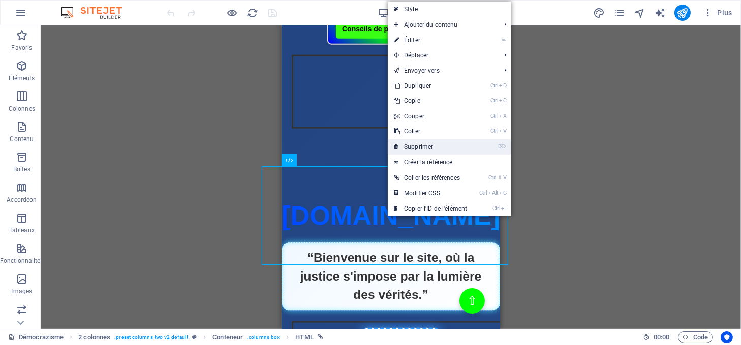
click at [413, 148] on link "⌦ Supprimer" at bounding box center [430, 146] width 85 height 15
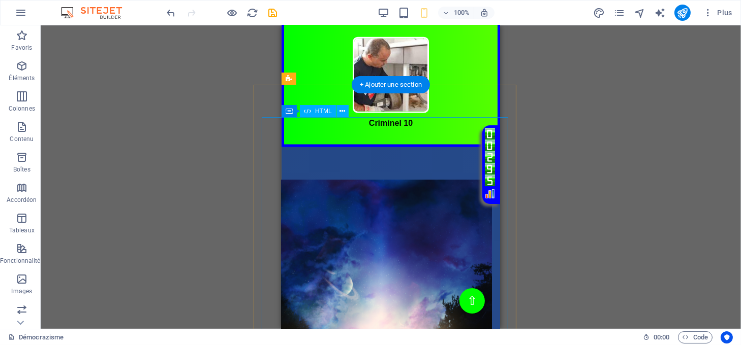
scroll to position [2032, 0]
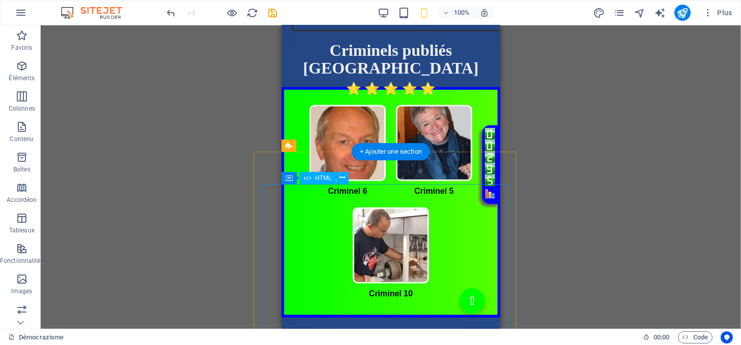
scroll to position [1829, 0]
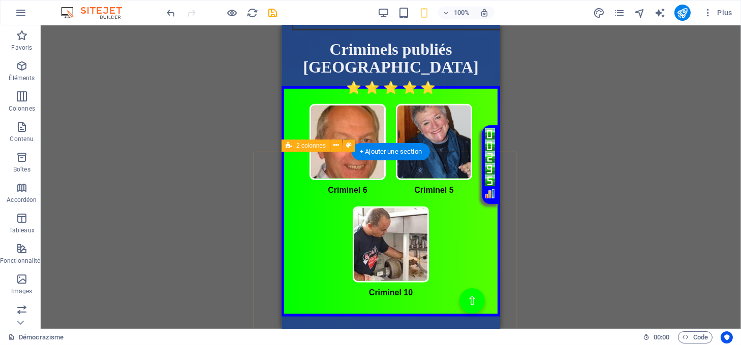
click at [436, 172] on div "Page Éclatante - Démocrazisme [DOMAIN_NAME] “Bienvenue sur le site, où la justi…" at bounding box center [390, 76] width 235 height 547
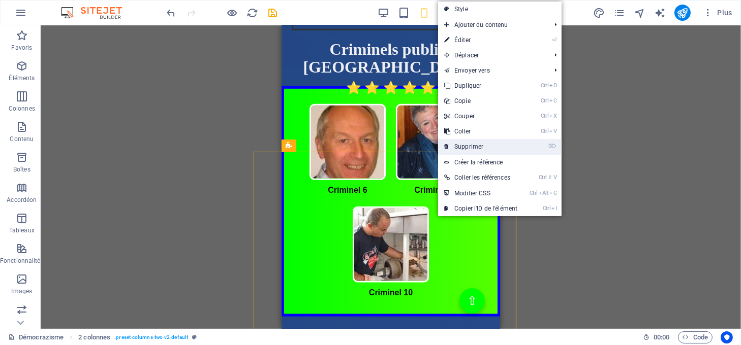
click at [459, 147] on link "⌦ Supprimer" at bounding box center [480, 146] width 85 height 15
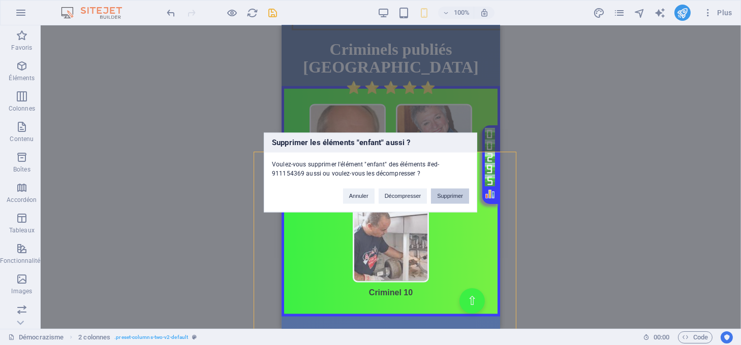
click at [454, 193] on button "Supprimer" at bounding box center [450, 196] width 38 height 15
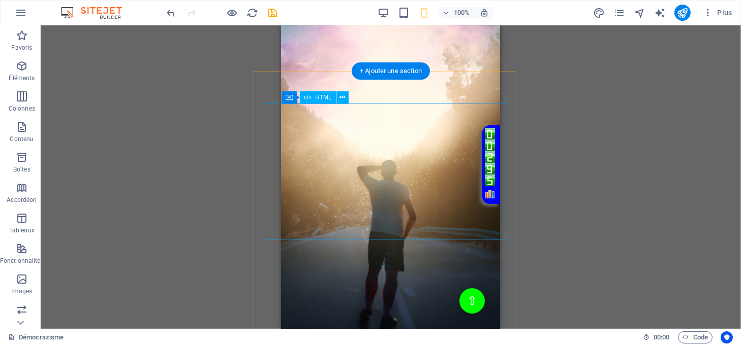
scroll to position [1896, 0]
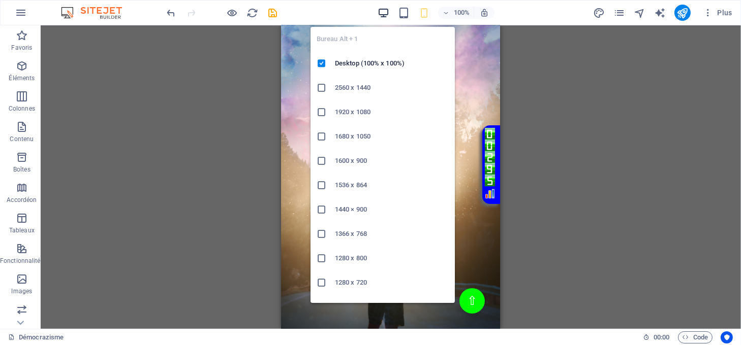
click at [381, 11] on icon "button" at bounding box center [383, 13] width 12 height 12
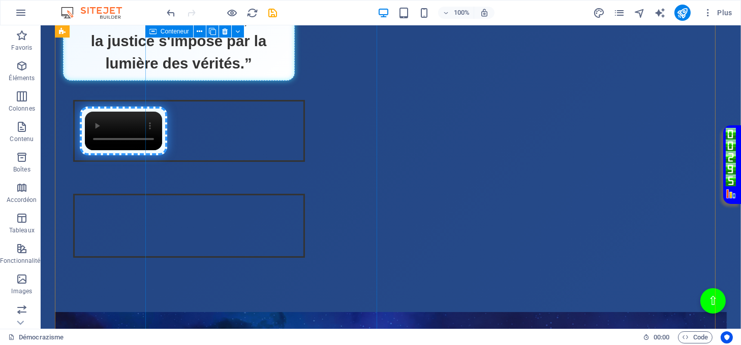
scroll to position [1354, 0]
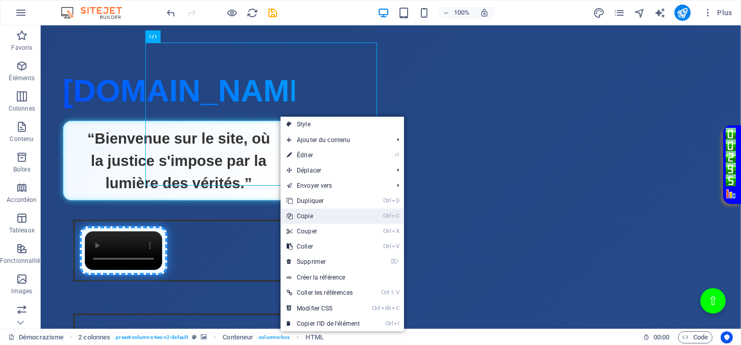
click at [315, 215] on link "Ctrl C Copie" at bounding box center [322, 216] width 85 height 15
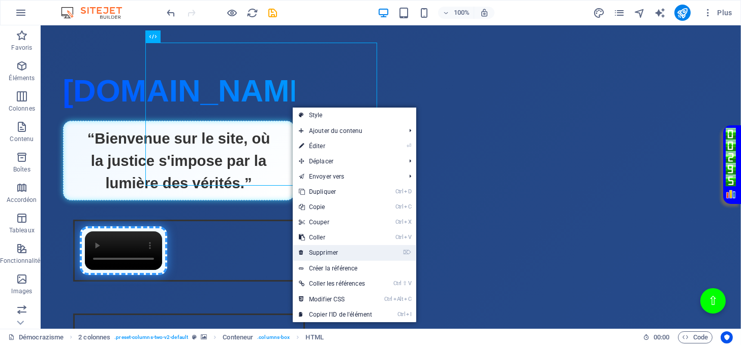
click at [326, 252] on link "⌦ Supprimer" at bounding box center [335, 252] width 85 height 15
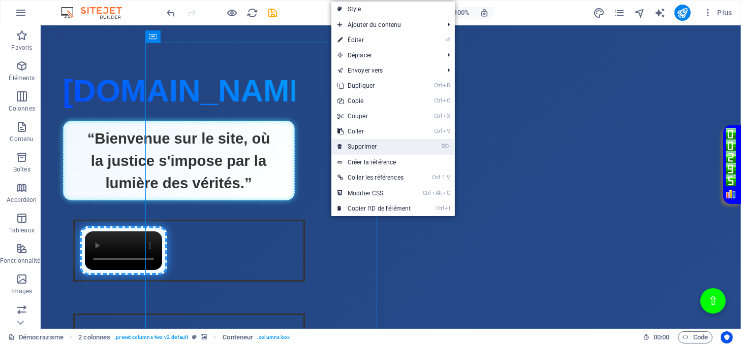
click at [355, 143] on link "⌦ Supprimer" at bounding box center [373, 146] width 85 height 15
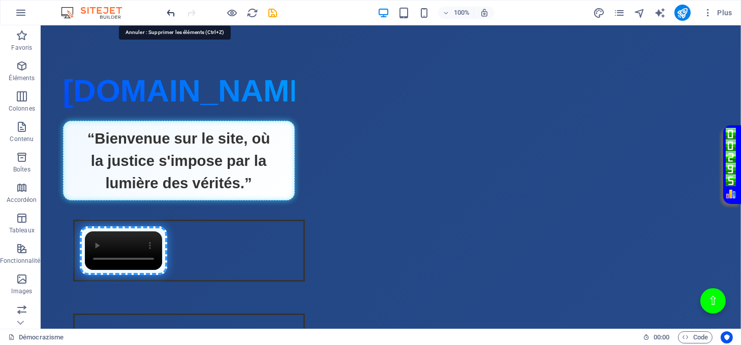
click at [172, 9] on icon "undo" at bounding box center [172, 13] width 12 height 12
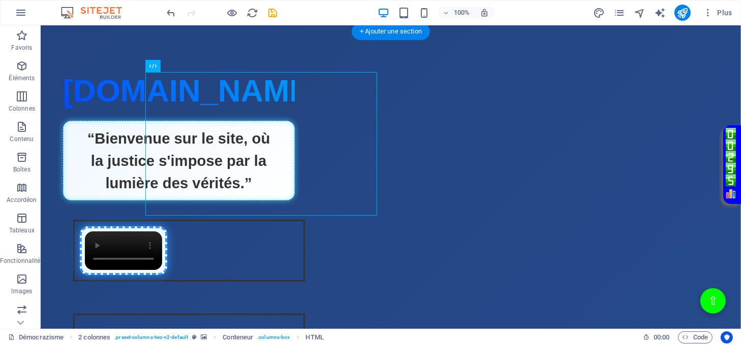
scroll to position [1287, 0]
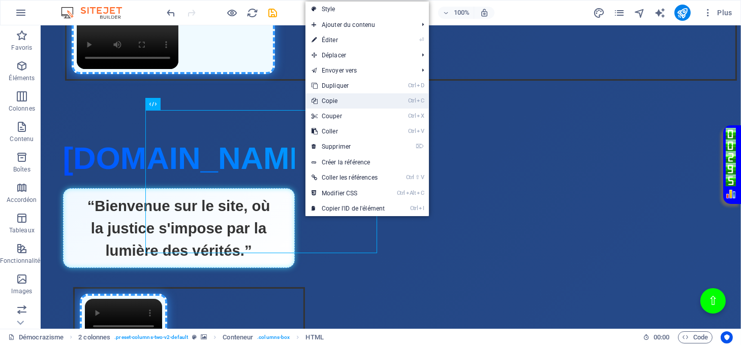
click at [340, 97] on link "Ctrl C Copie" at bounding box center [347, 100] width 85 height 15
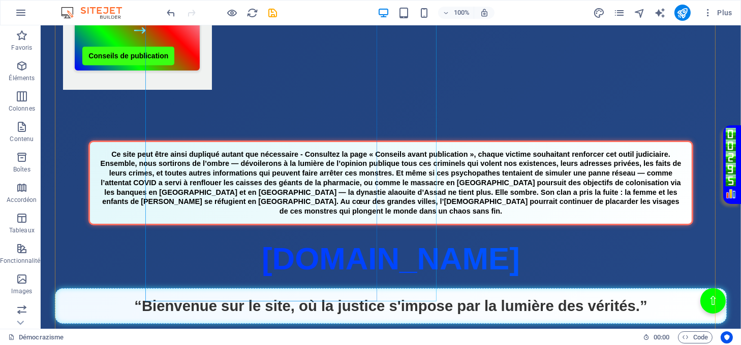
scroll to position [1016, 0]
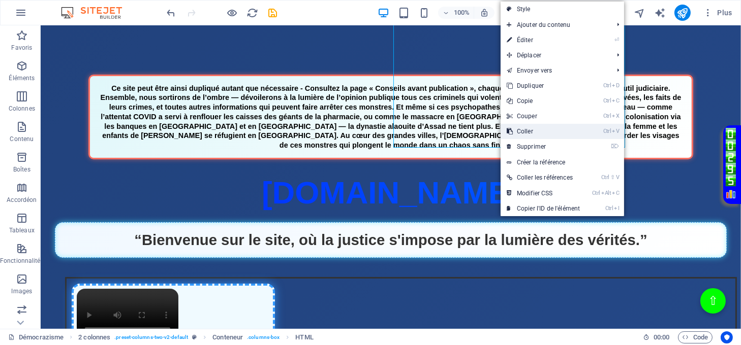
click at [522, 133] on link "Ctrl V Coller" at bounding box center [542, 131] width 85 height 15
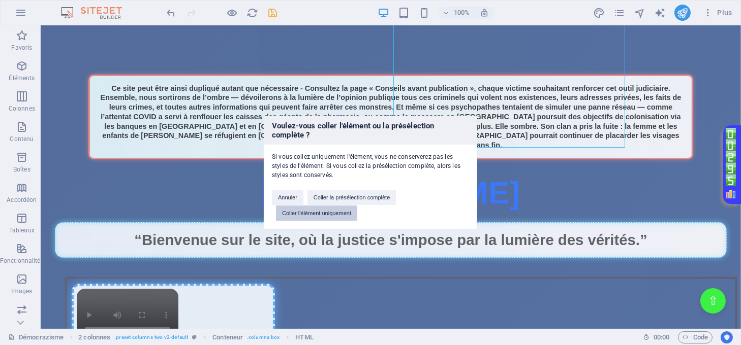
click at [337, 213] on button "Coller l'élément uniquement" at bounding box center [316, 213] width 81 height 15
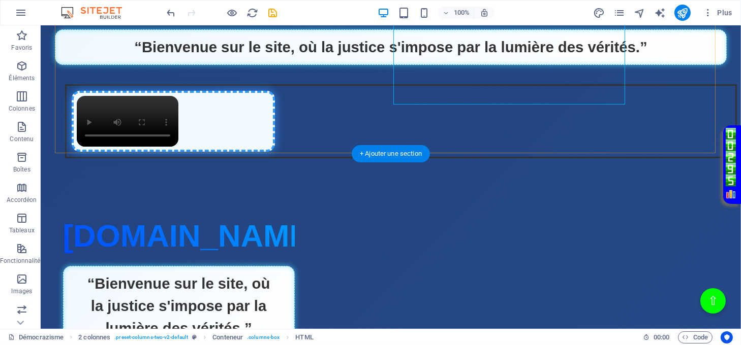
scroll to position [1219, 0]
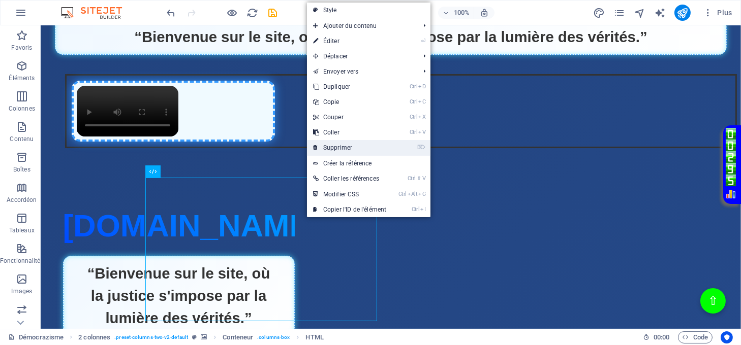
click at [339, 147] on link "⌦ Supprimer" at bounding box center [349, 147] width 85 height 15
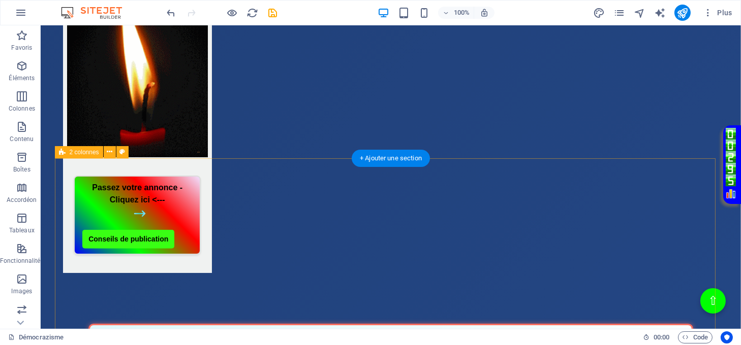
scroll to position [745, 0]
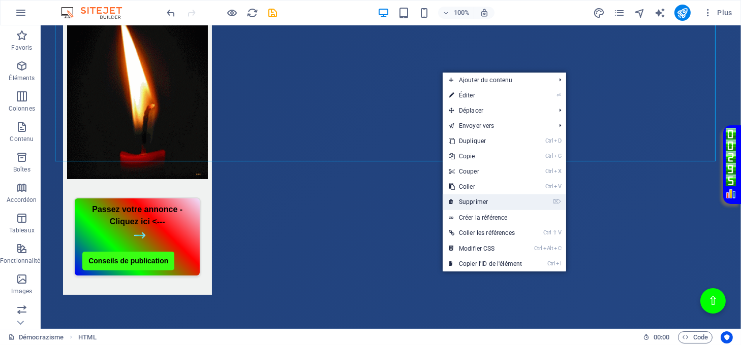
click at [475, 200] on link "⌦ Supprimer" at bounding box center [484, 202] width 85 height 15
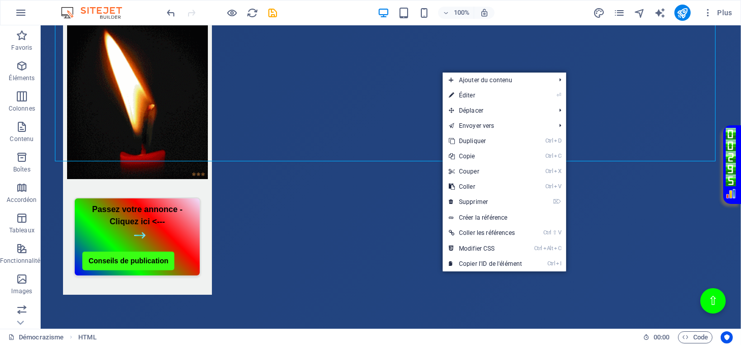
scroll to position [421, 0]
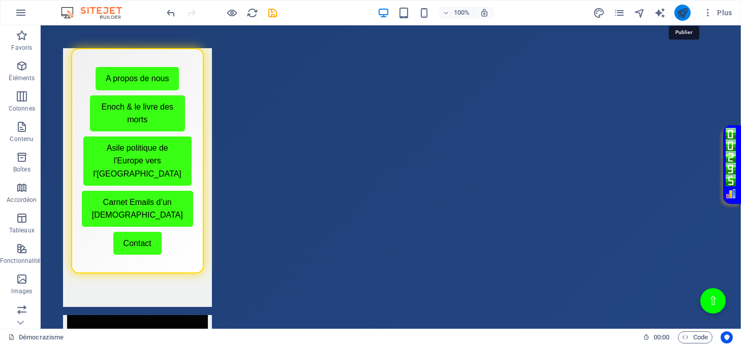
click at [685, 13] on icon "publish" at bounding box center [682, 13] width 12 height 12
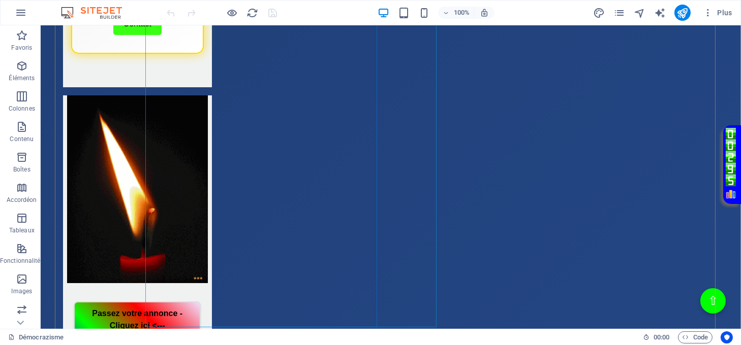
scroll to position [677, 0]
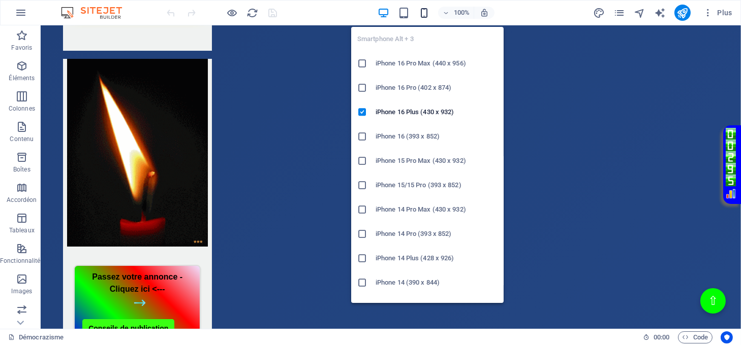
click at [423, 11] on icon "button" at bounding box center [424, 13] width 12 height 12
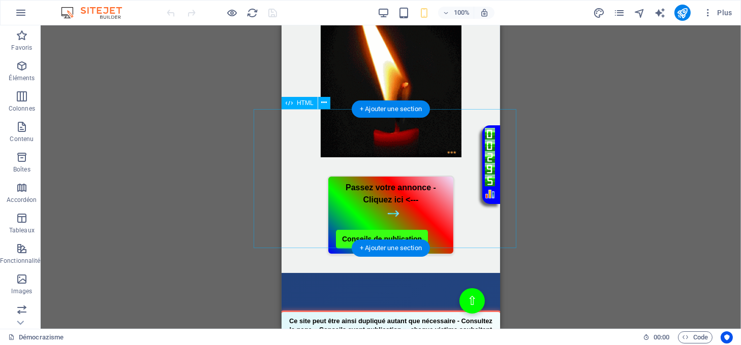
scroll to position [541, 0]
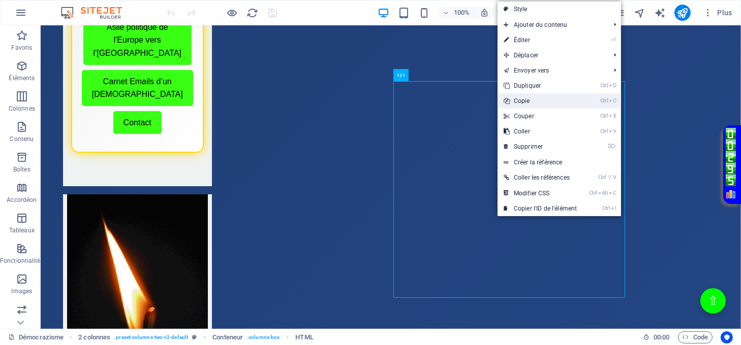
click at [523, 103] on link "Ctrl C Copie" at bounding box center [539, 100] width 85 height 15
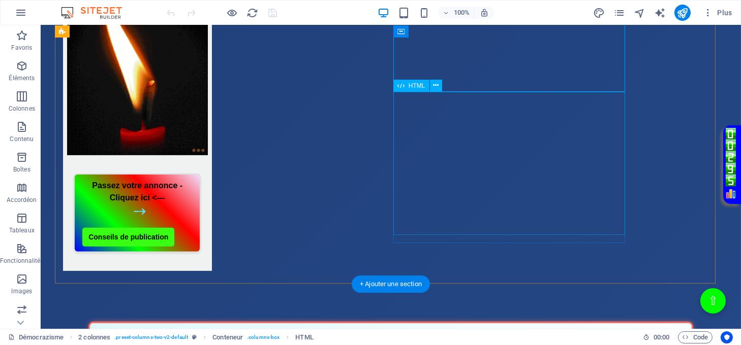
scroll to position [880, 0]
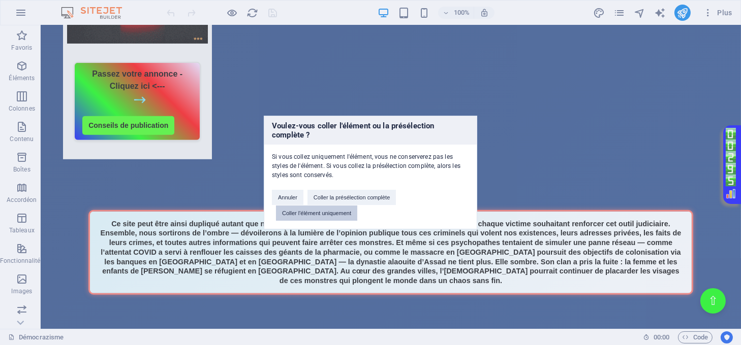
click at [330, 212] on button "Coller l'élément uniquement" at bounding box center [316, 213] width 81 height 15
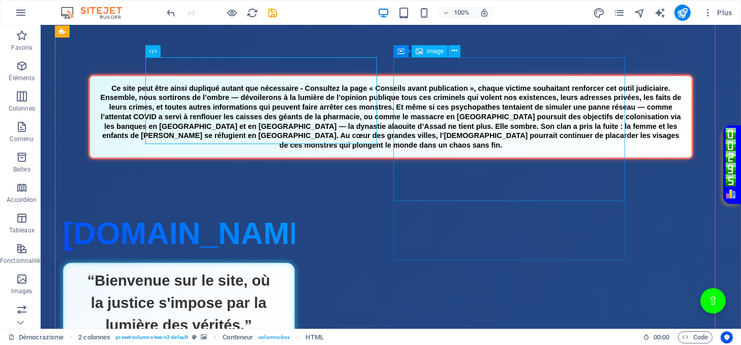
scroll to position [677, 0]
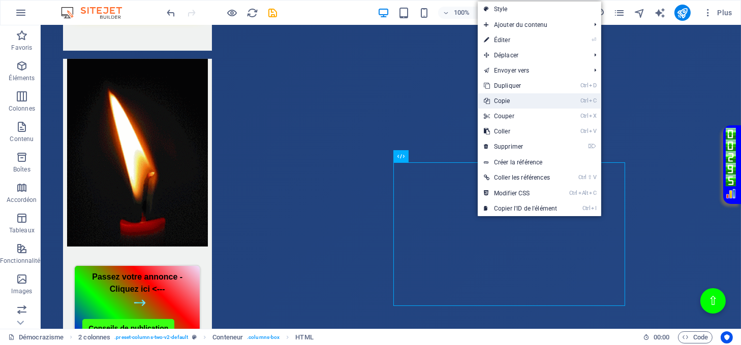
click at [503, 104] on link "Ctrl C Copie" at bounding box center [519, 100] width 85 height 15
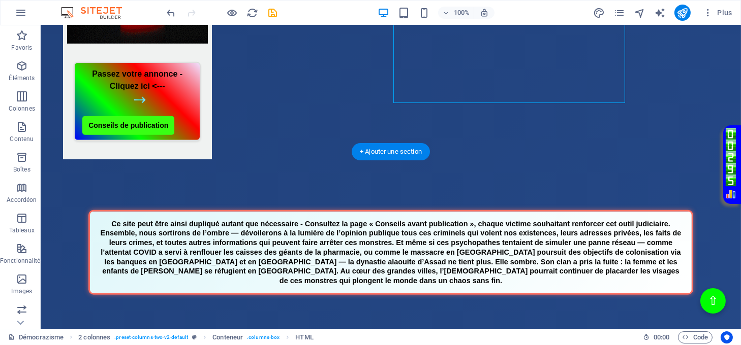
scroll to position [1016, 0]
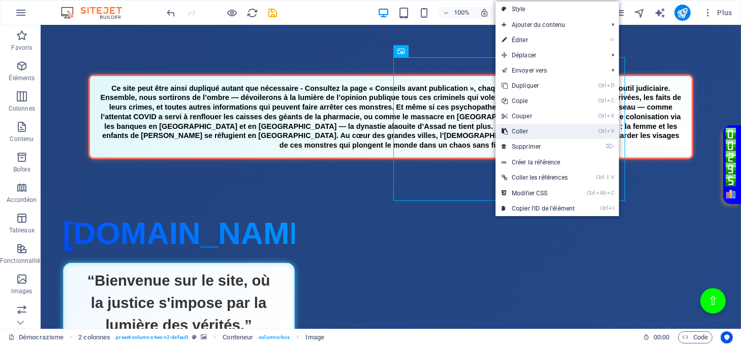
click at [521, 130] on link "Ctrl V Coller" at bounding box center [537, 131] width 85 height 15
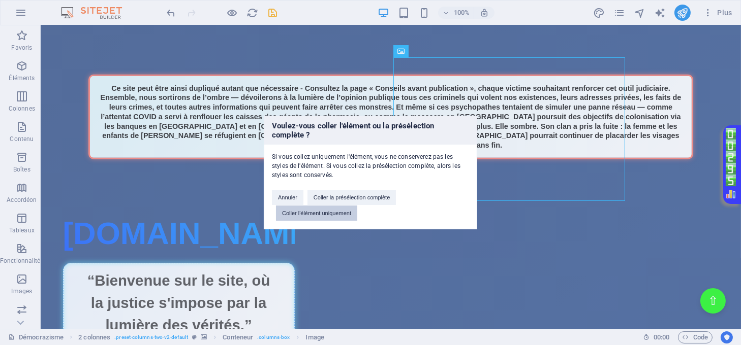
click at [345, 212] on button "Coller l'élément uniquement" at bounding box center [316, 213] width 81 height 15
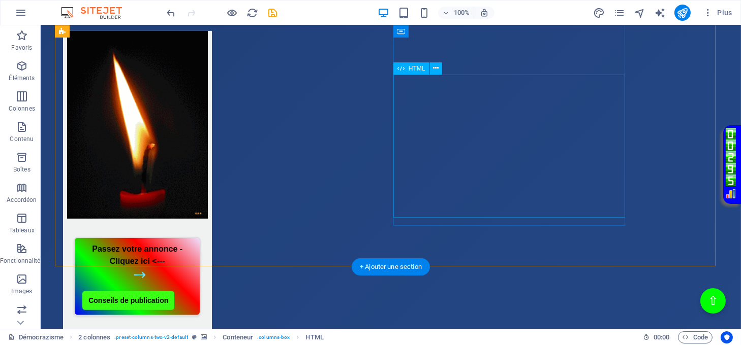
scroll to position [677, 0]
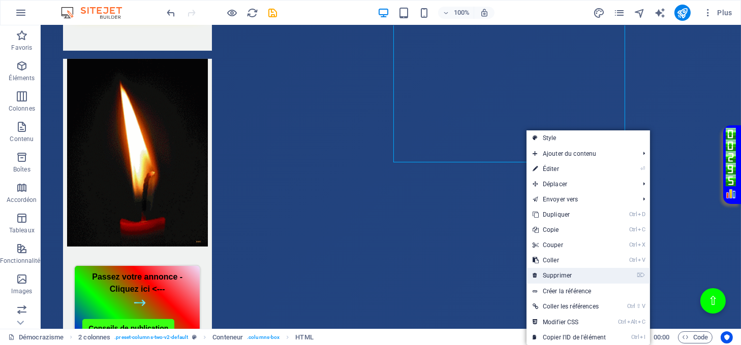
click at [563, 271] on link "⌦ Supprimer" at bounding box center [568, 275] width 85 height 15
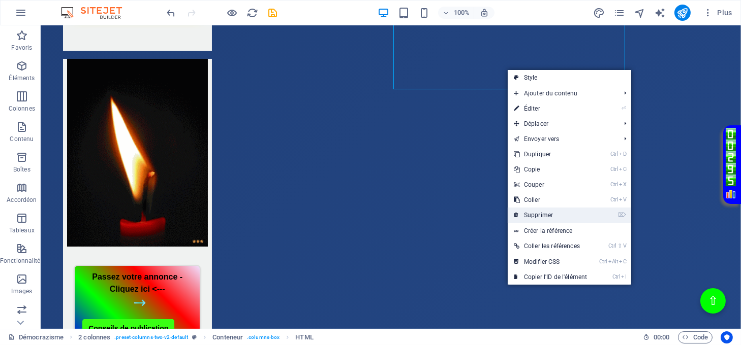
click at [534, 214] on link "⌦ Supprimer" at bounding box center [549, 215] width 85 height 15
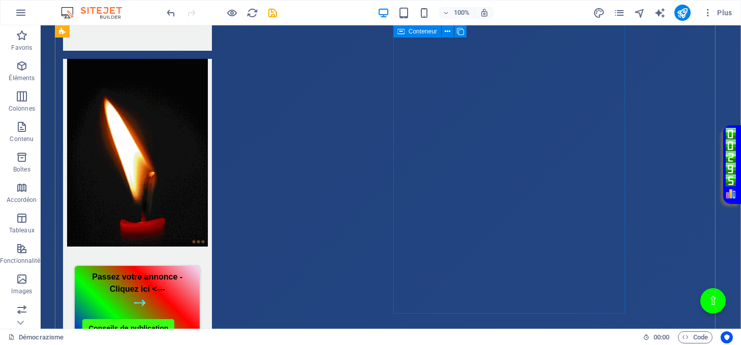
scroll to position [541, 0]
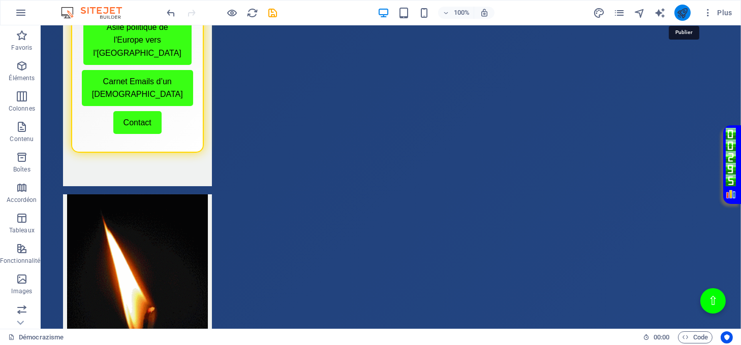
click at [685, 11] on icon "publish" at bounding box center [682, 13] width 12 height 12
